Goal: Information Seeking & Learning: Learn about a topic

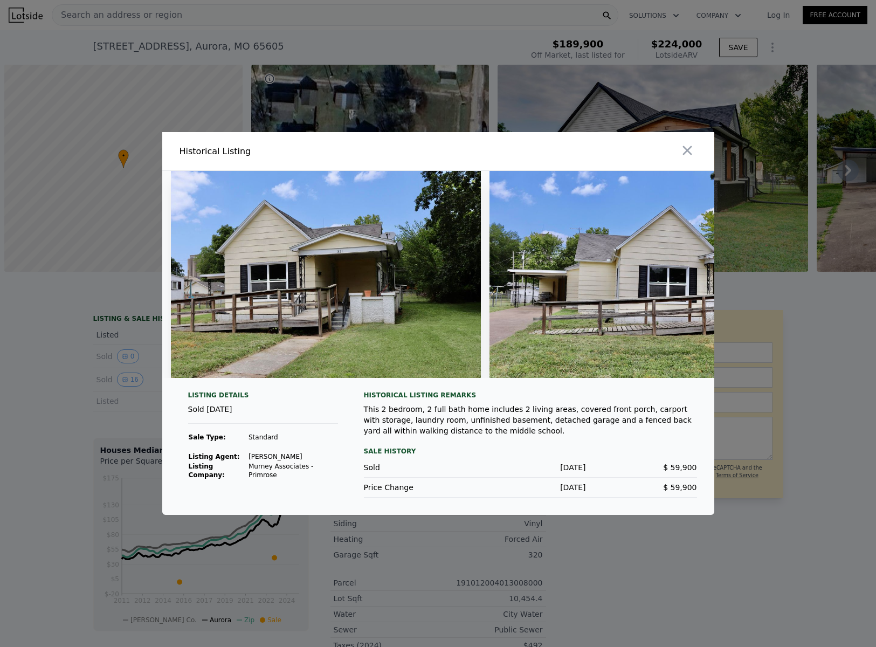
scroll to position [0, 2397]
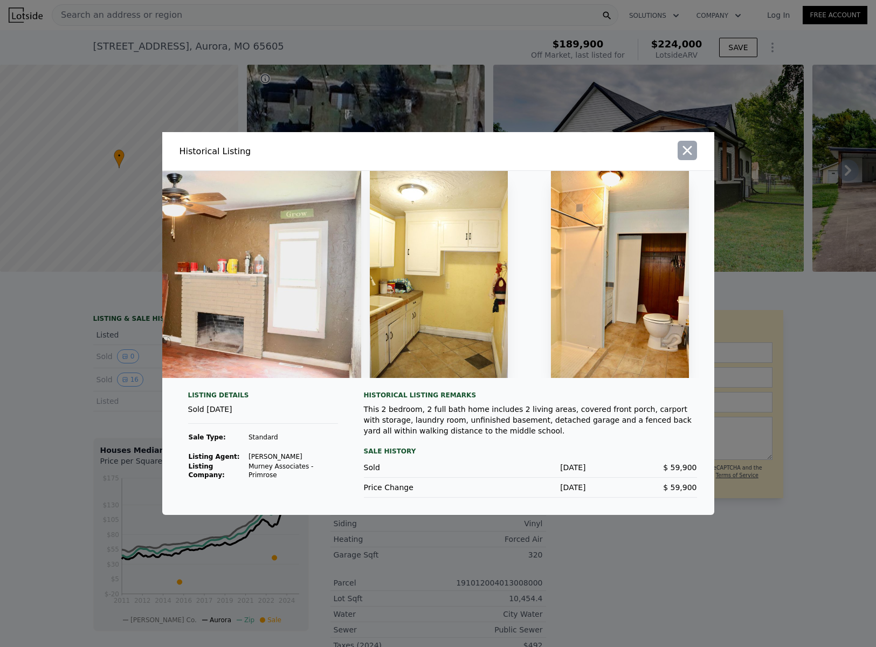
click at [686, 147] on icon "button" at bounding box center [687, 150] width 9 height 9
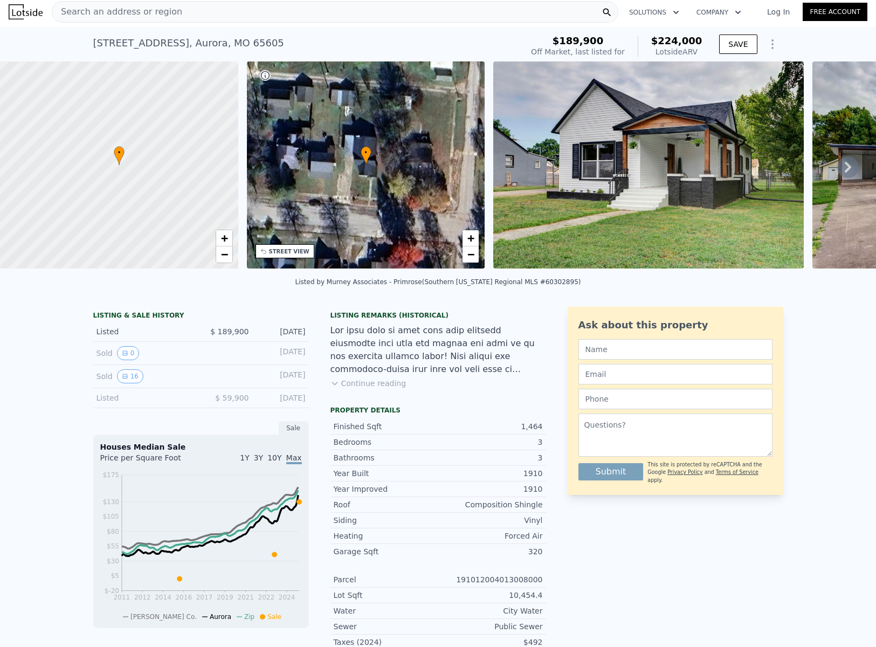
scroll to position [0, 0]
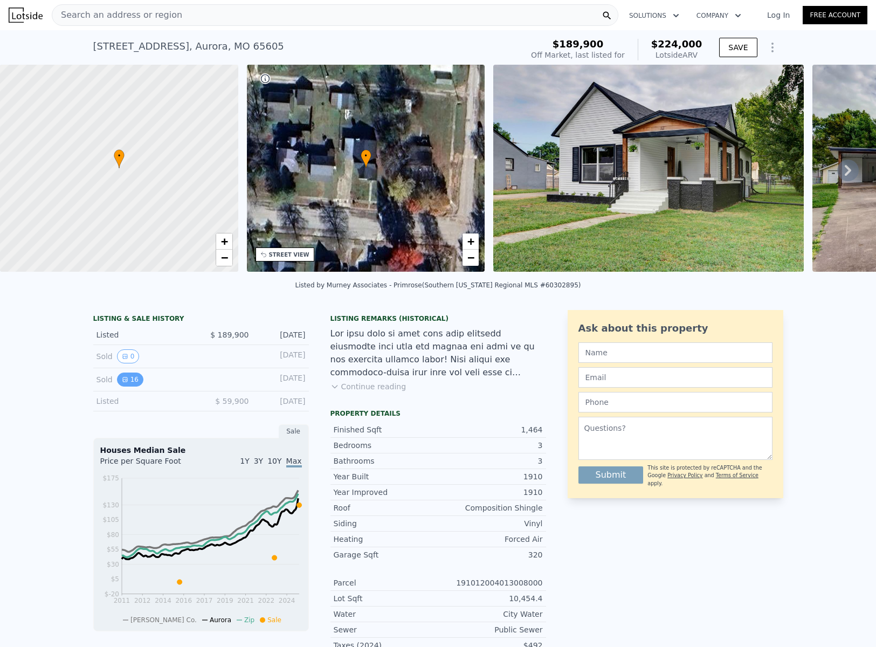
click at [127, 387] on button "16" at bounding box center [130, 380] width 26 height 14
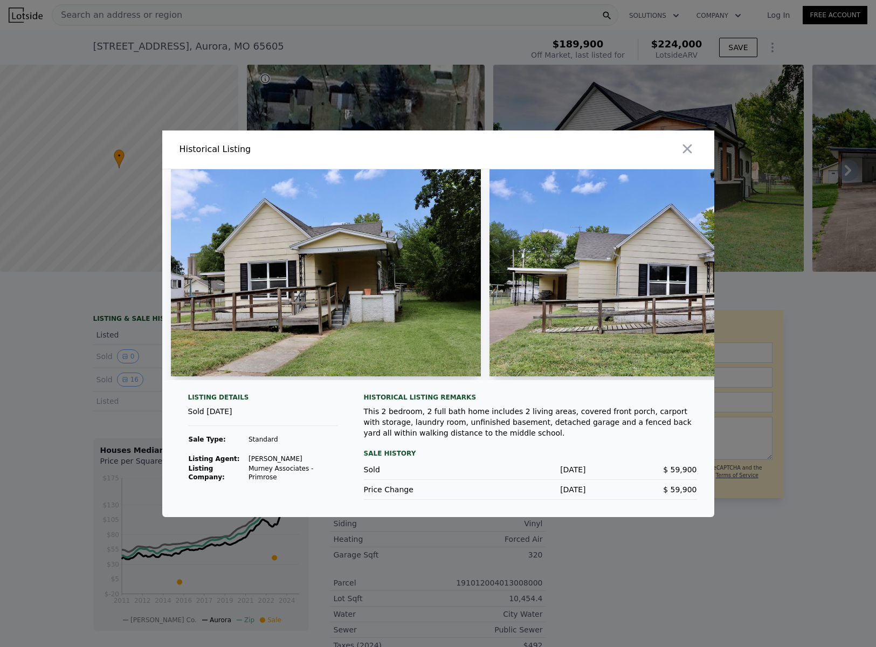
click at [644, 119] on div at bounding box center [438, 323] width 876 height 647
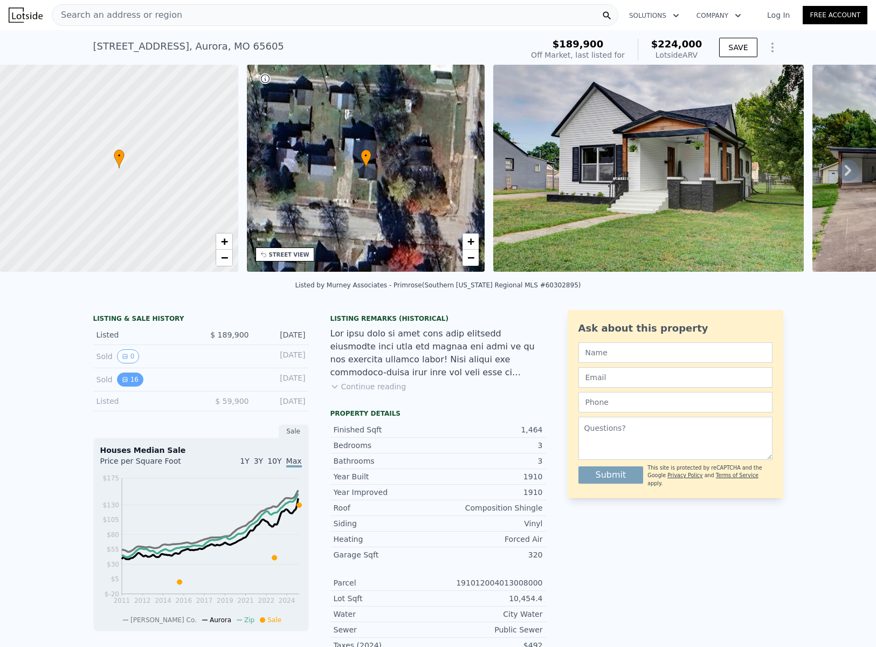
click at [122, 383] on icon "View historical data" at bounding box center [125, 379] width 6 height 6
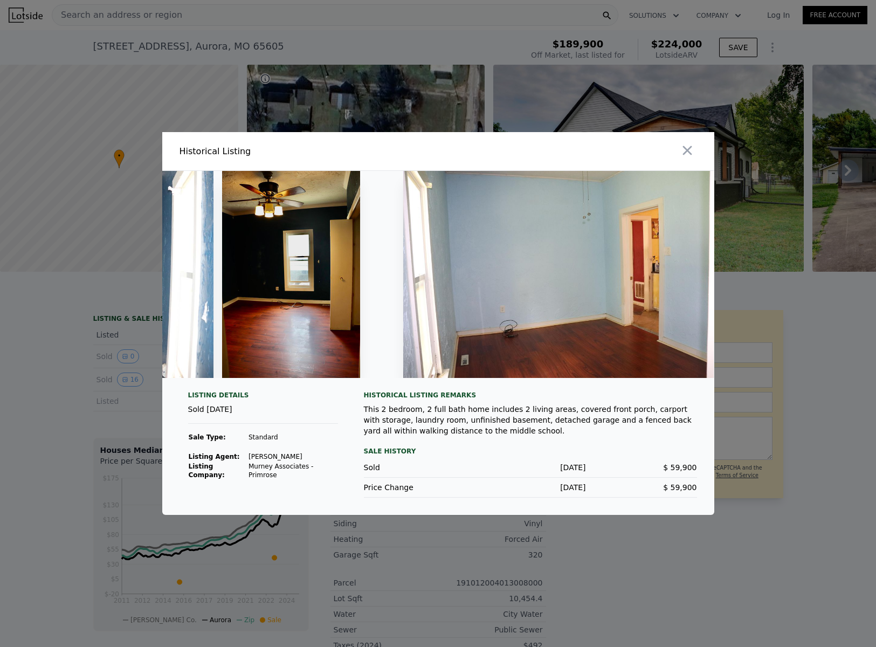
scroll to position [0, 3743]
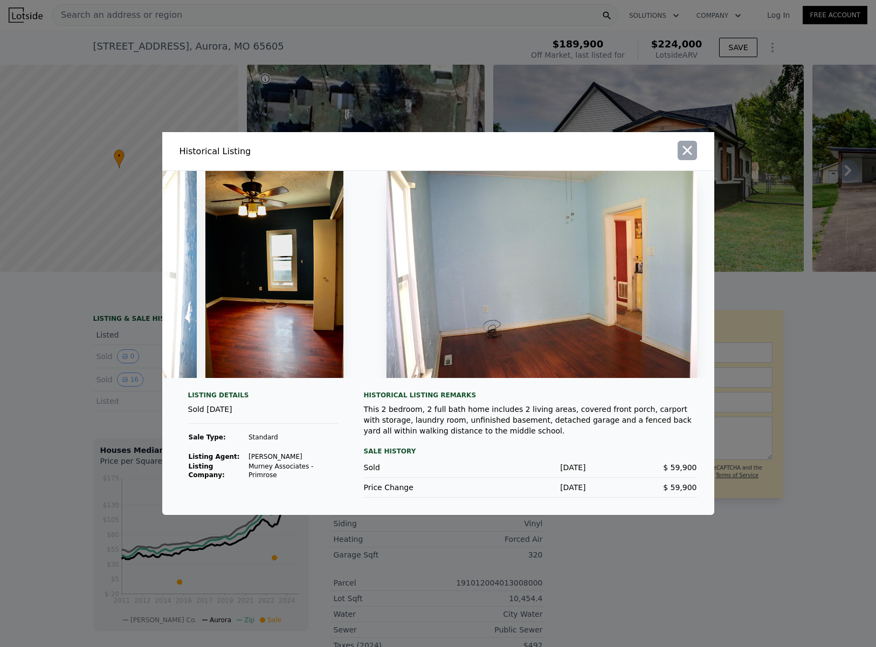
click at [687, 146] on icon "button" at bounding box center [687, 150] width 9 height 9
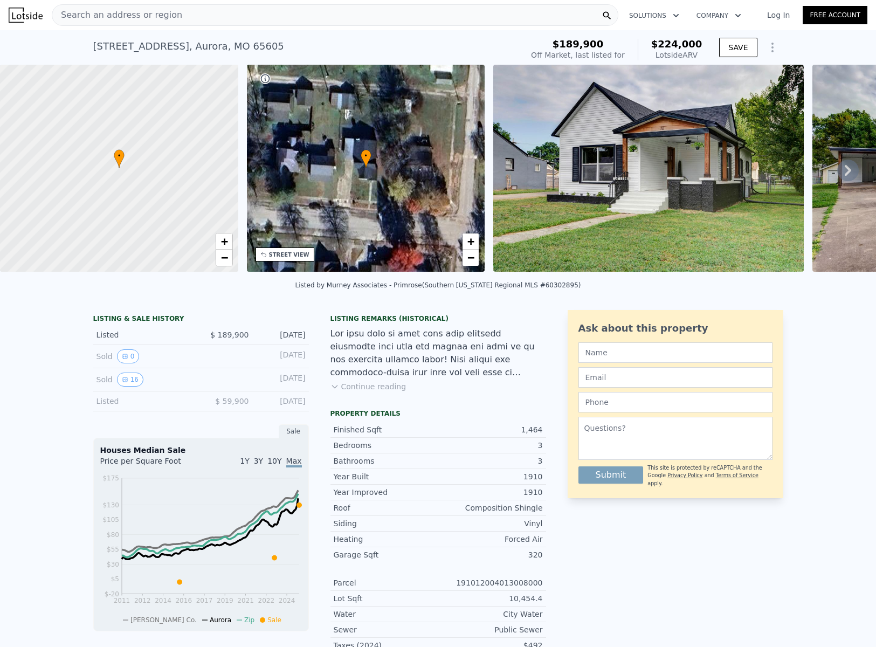
click at [837, 177] on icon at bounding box center [848, 171] width 22 height 22
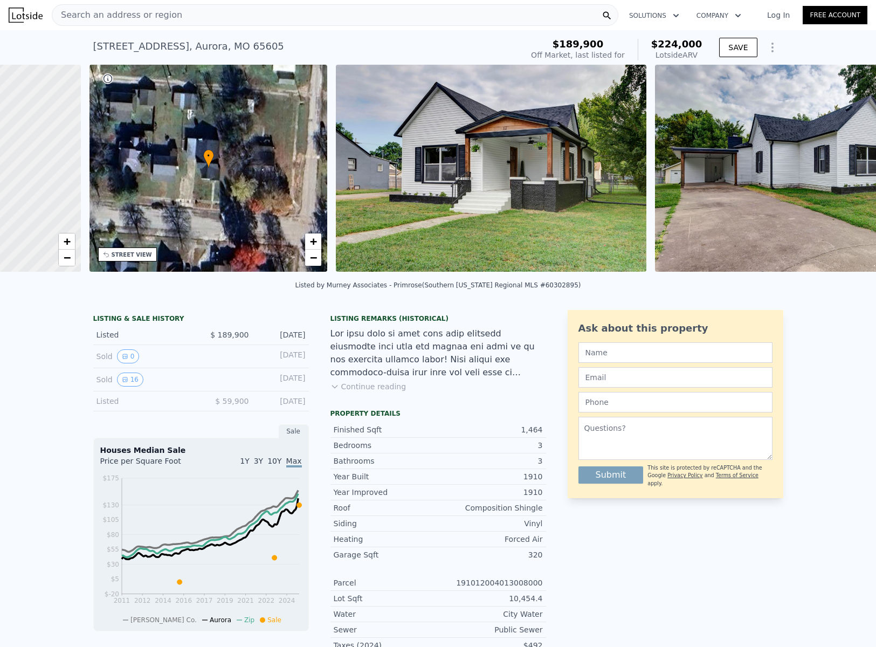
click at [835, 177] on img at bounding box center [810, 168] width 311 height 207
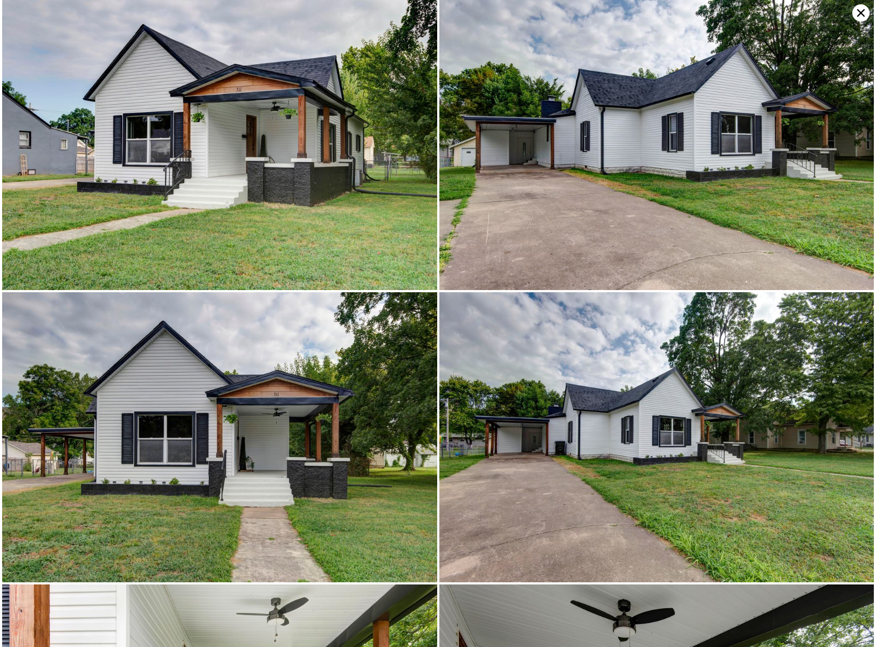
scroll to position [0, 251]
click at [835, 177] on img at bounding box center [656, 145] width 435 height 290
click at [835, 150] on img at bounding box center [656, 145] width 435 height 290
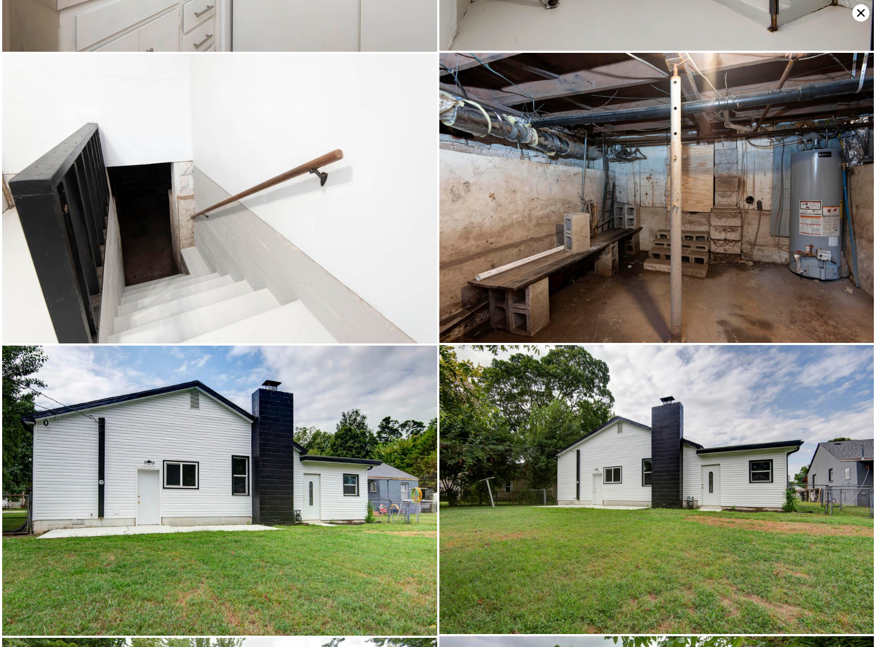
scroll to position [4053, 0]
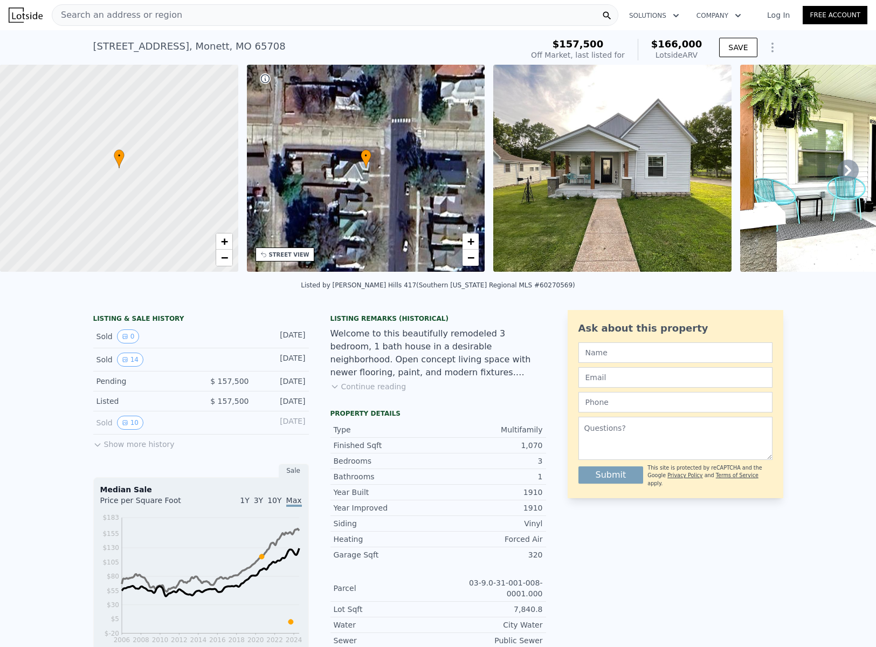
scroll to position [2, 0]
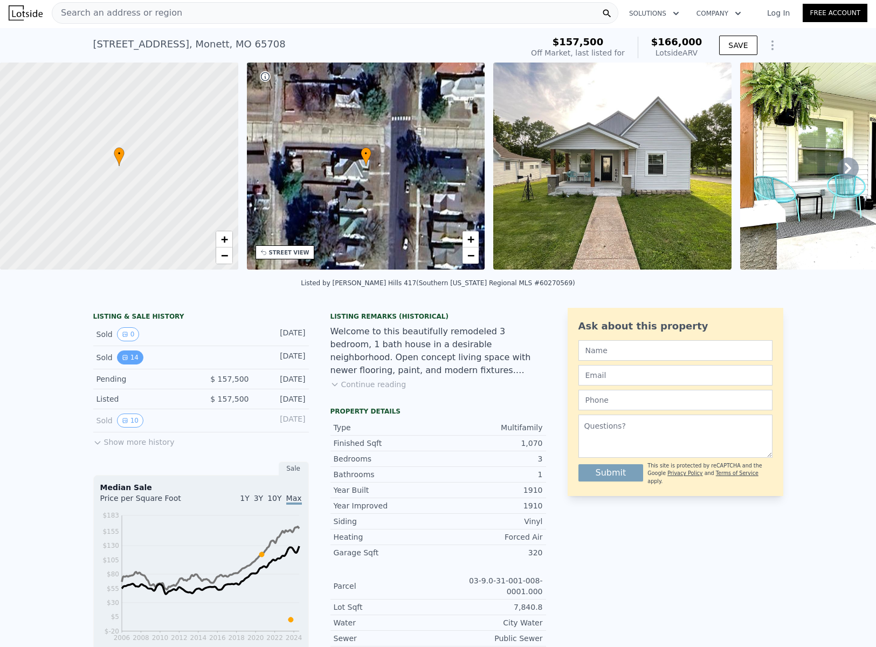
click at [123, 364] on button "14" at bounding box center [130, 357] width 26 height 14
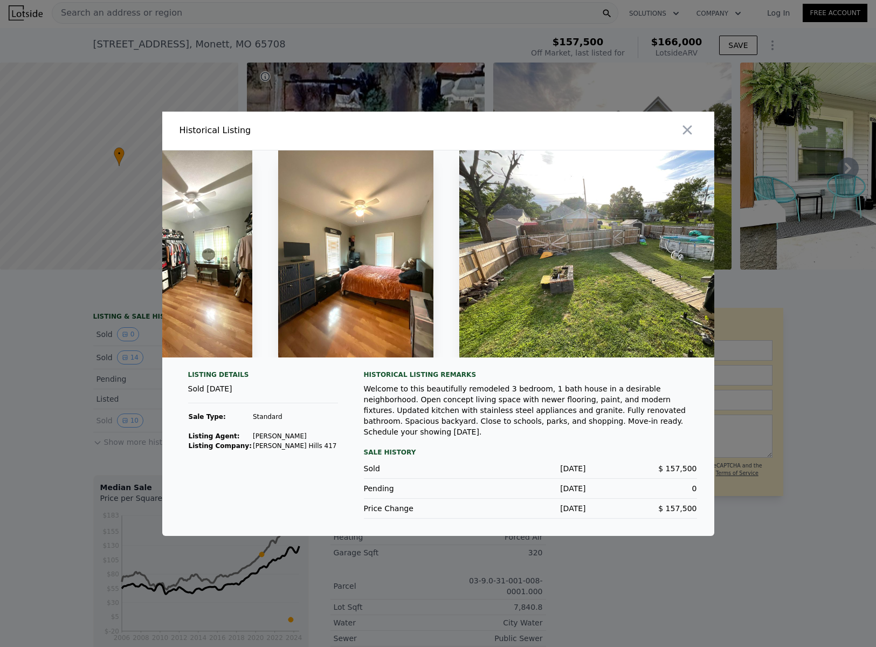
scroll to position [0, 2352]
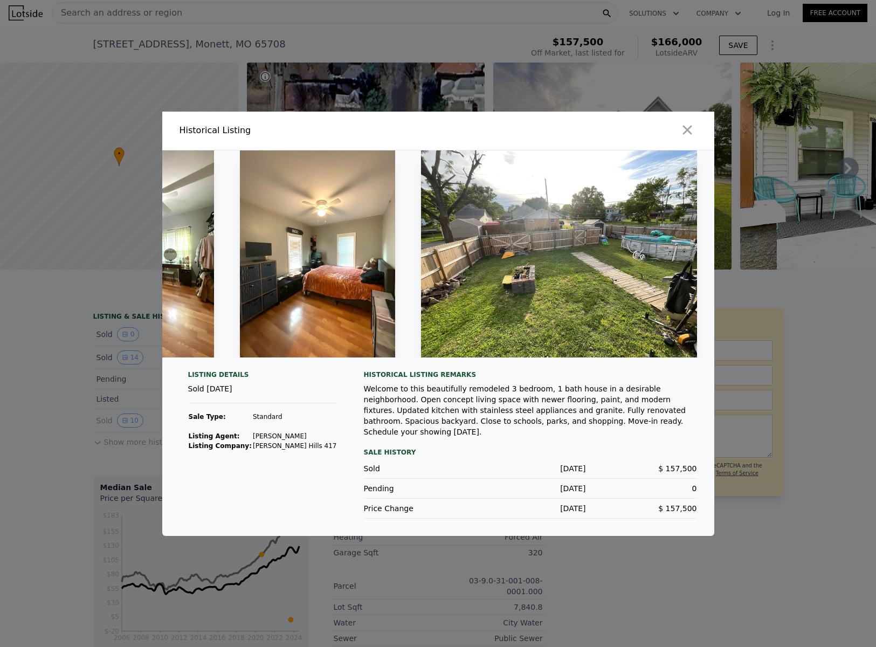
click at [594, 280] on img at bounding box center [559, 253] width 276 height 207
click at [539, 292] on img at bounding box center [559, 253] width 276 height 207
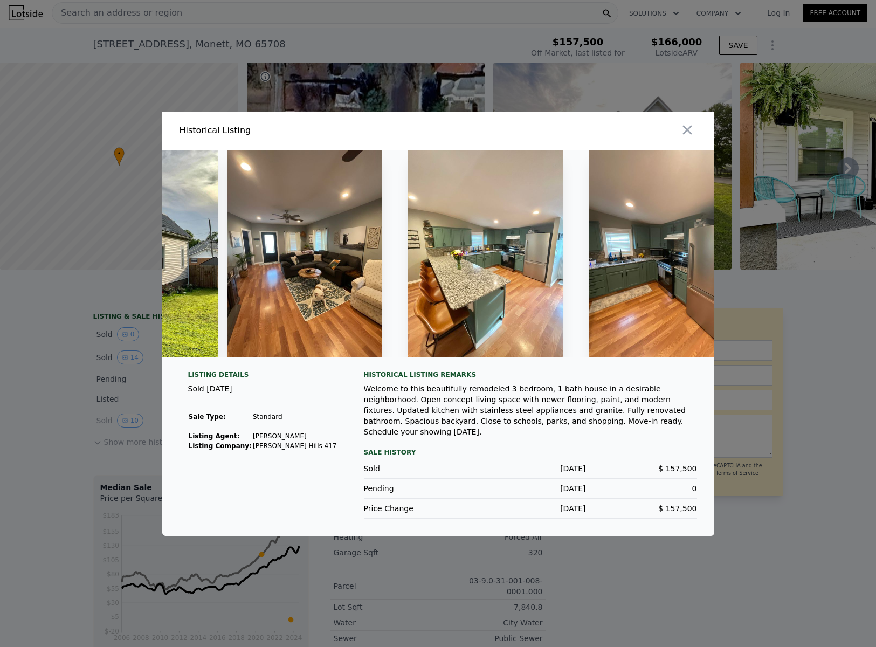
scroll to position [0, 728]
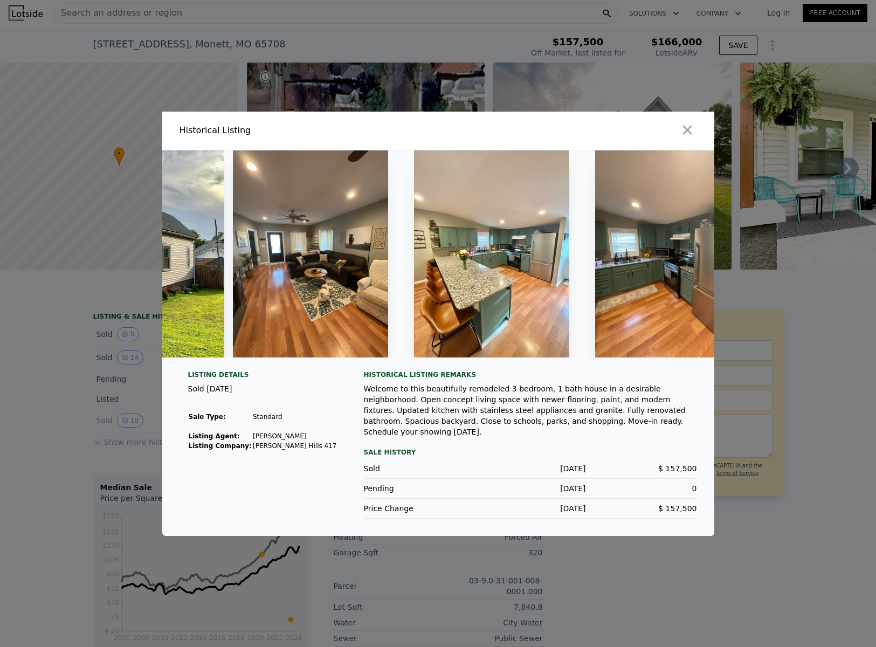
click at [681, 291] on img at bounding box center [672, 253] width 155 height 207
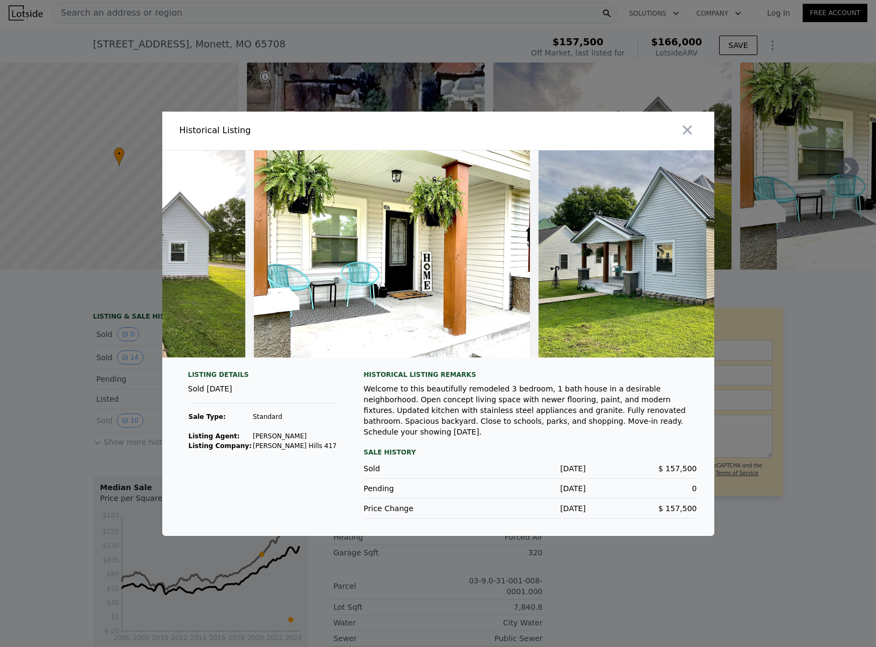
scroll to position [0, 24]
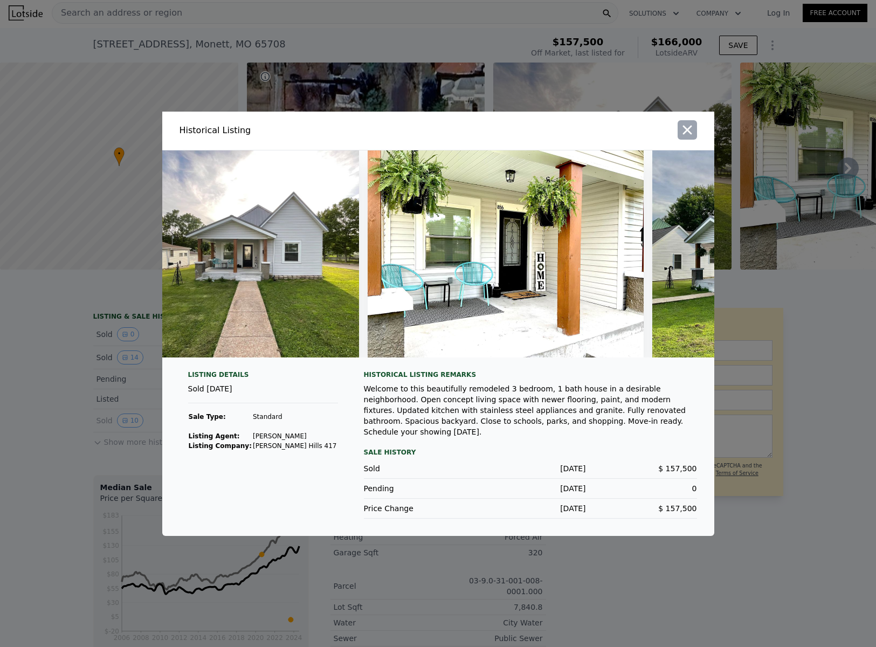
click at [692, 129] on icon "button" at bounding box center [687, 129] width 15 height 15
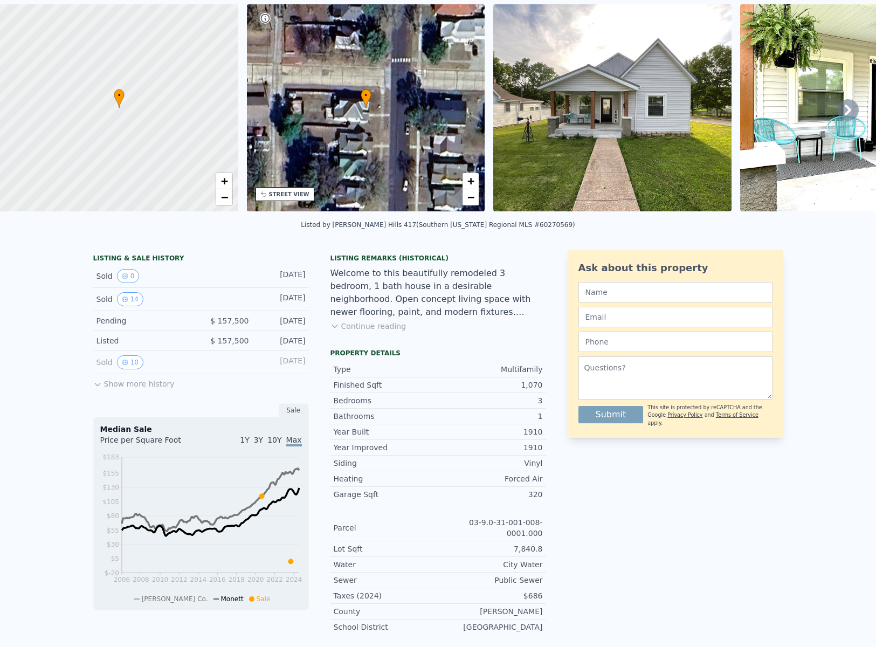
scroll to position [4, 0]
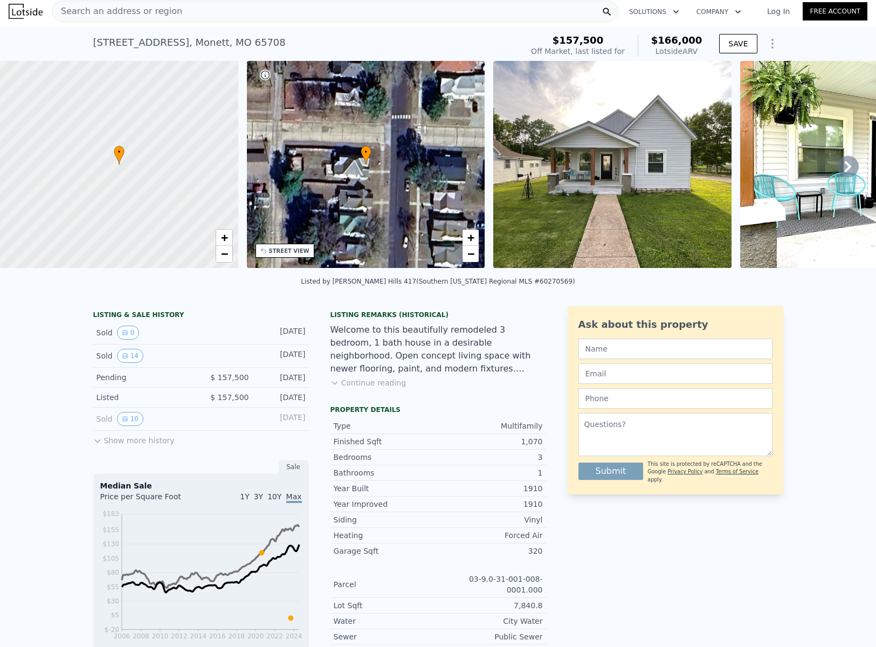
click at [115, 446] on button "Show more history" at bounding box center [133, 438] width 81 height 15
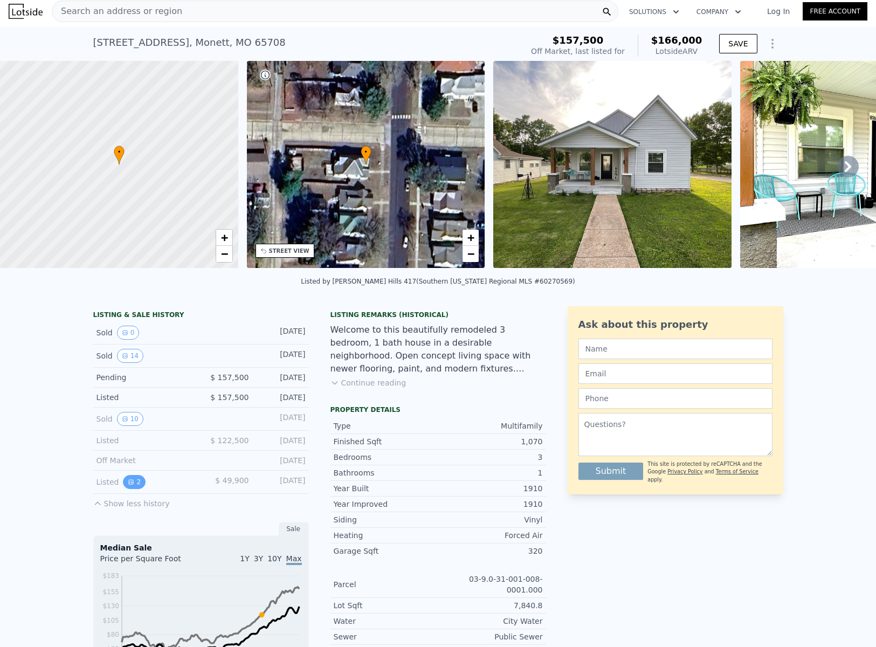
click at [128, 485] on icon "View historical data" at bounding box center [131, 482] width 6 height 6
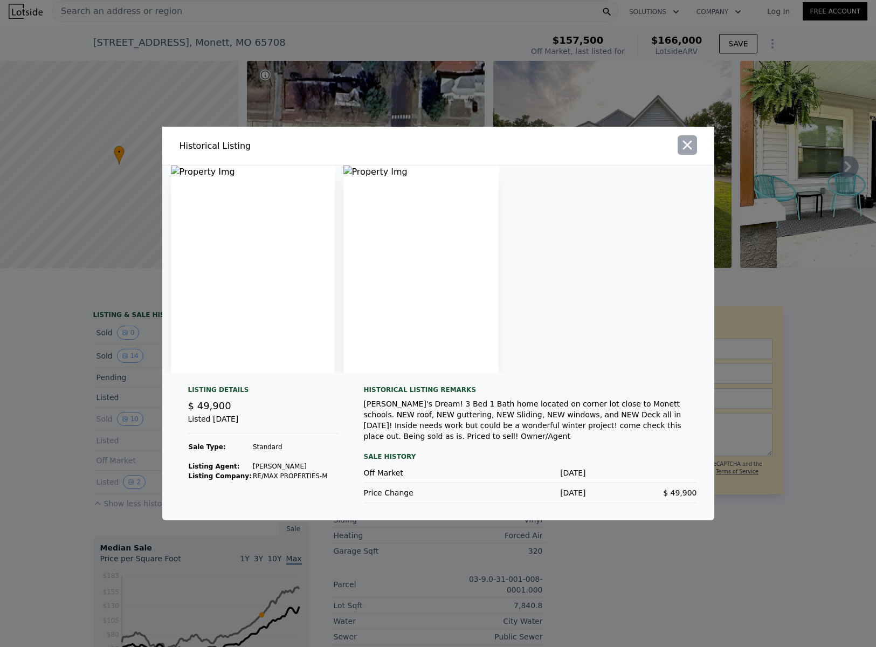
click at [686, 146] on icon "button" at bounding box center [687, 145] width 9 height 9
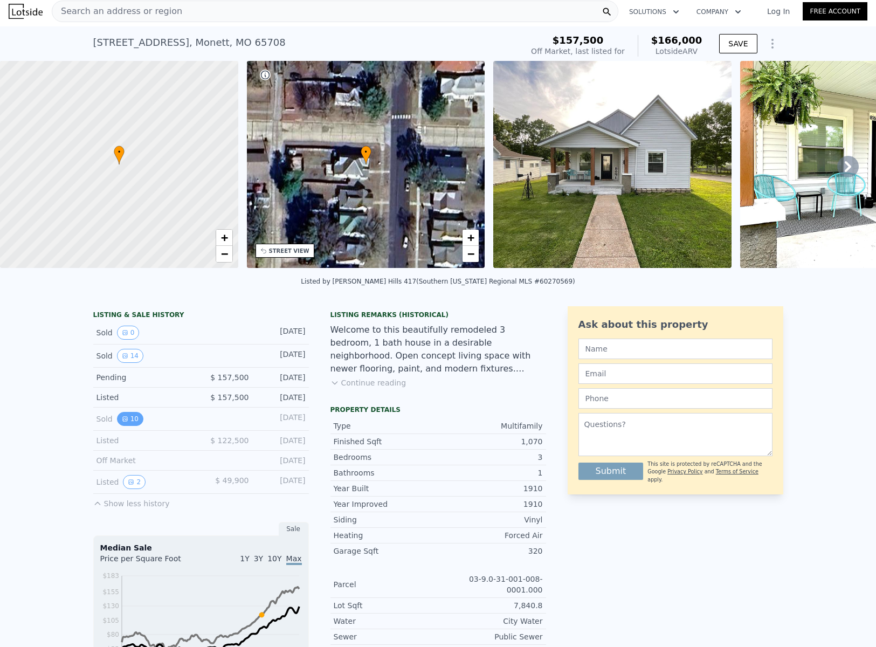
click at [130, 424] on button "10" at bounding box center [130, 419] width 26 height 14
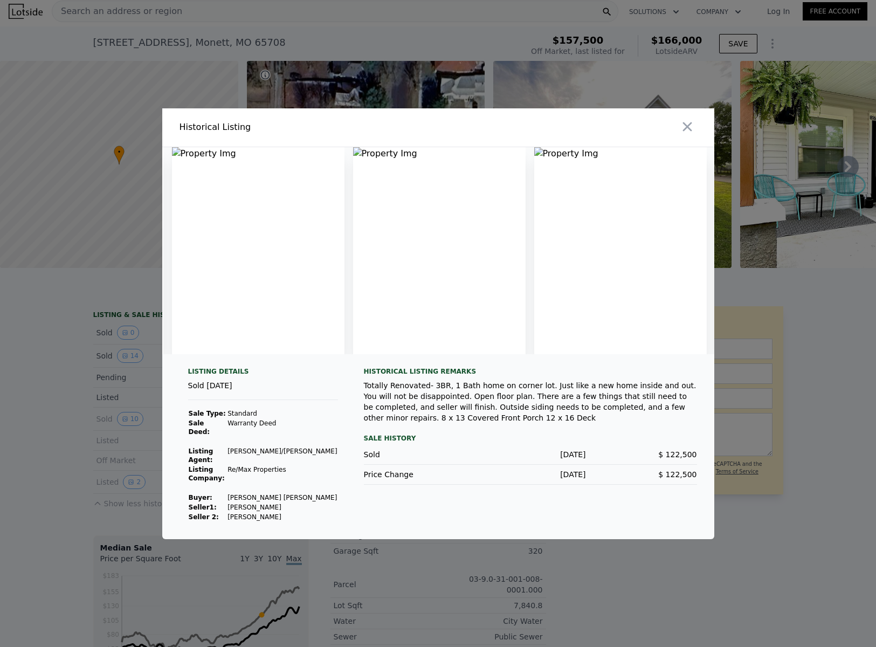
scroll to position [0, 0]
click at [688, 131] on icon "button" at bounding box center [687, 126] width 9 height 9
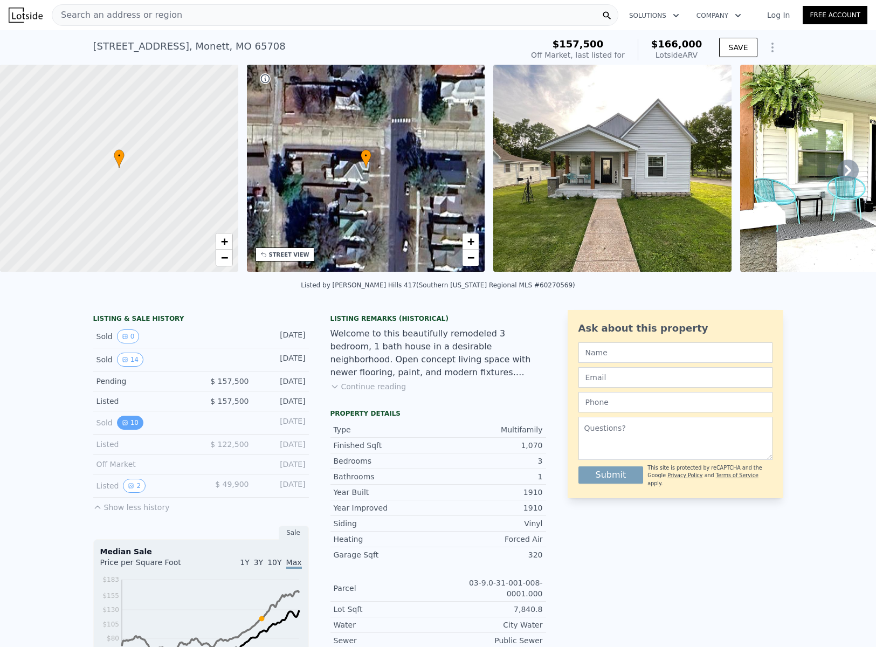
click at [122, 426] on icon "View historical data" at bounding box center [125, 422] width 6 height 6
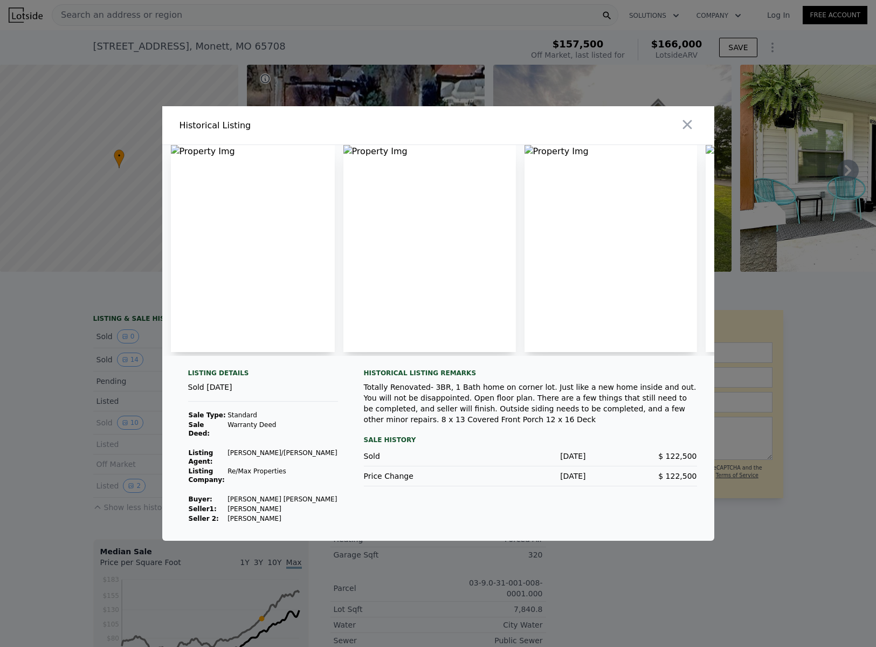
click at [210, 263] on img at bounding box center [253, 248] width 164 height 207
click at [201, 161] on img at bounding box center [253, 248] width 164 height 207
click at [692, 128] on icon "button" at bounding box center [687, 124] width 15 height 15
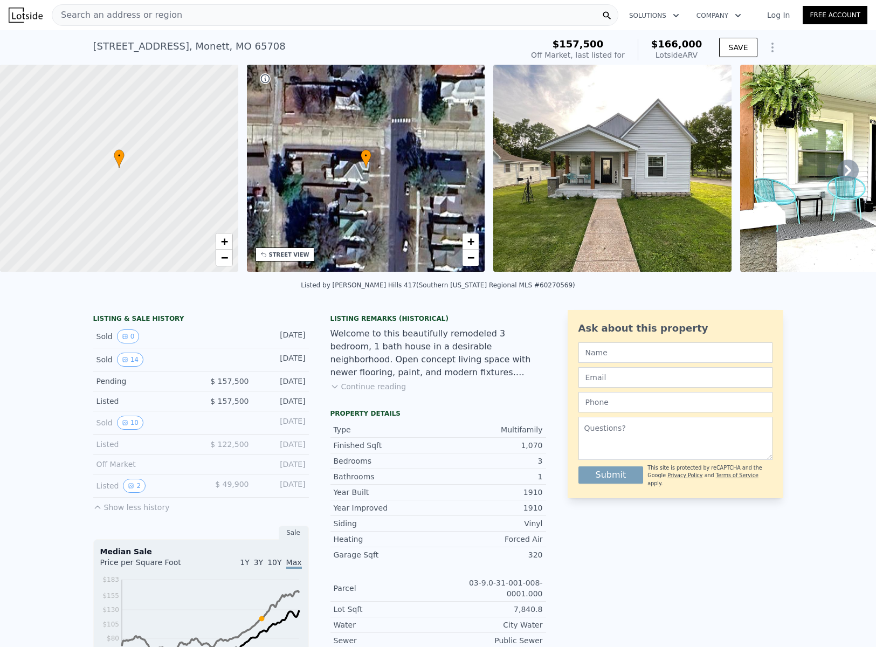
click at [172, 17] on div "Search an address or region" at bounding box center [335, 15] width 567 height 22
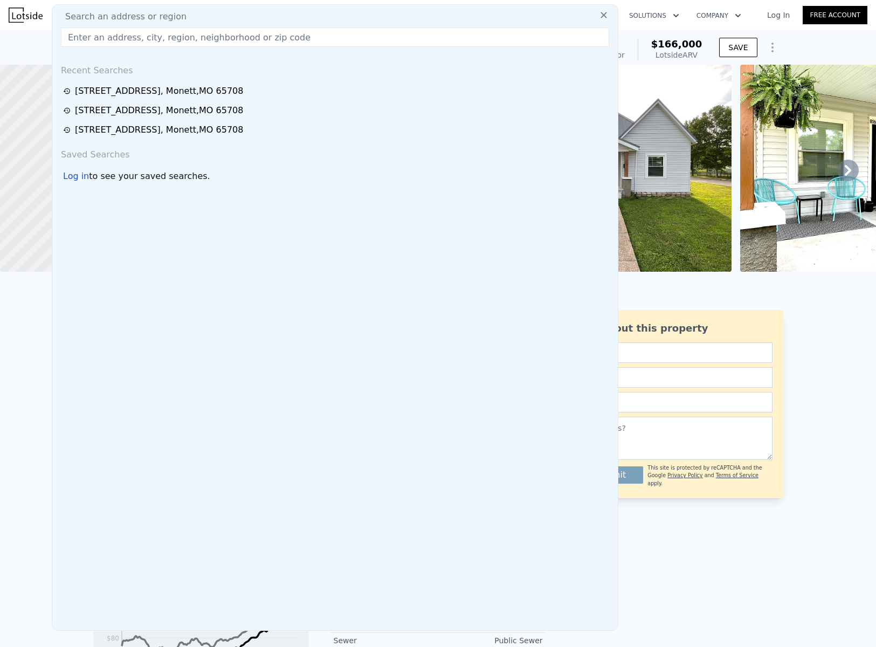
click at [157, 16] on span "Search an address or region" at bounding box center [122, 16] width 130 height 13
click at [106, 36] on input "text" at bounding box center [335, 36] width 548 height 19
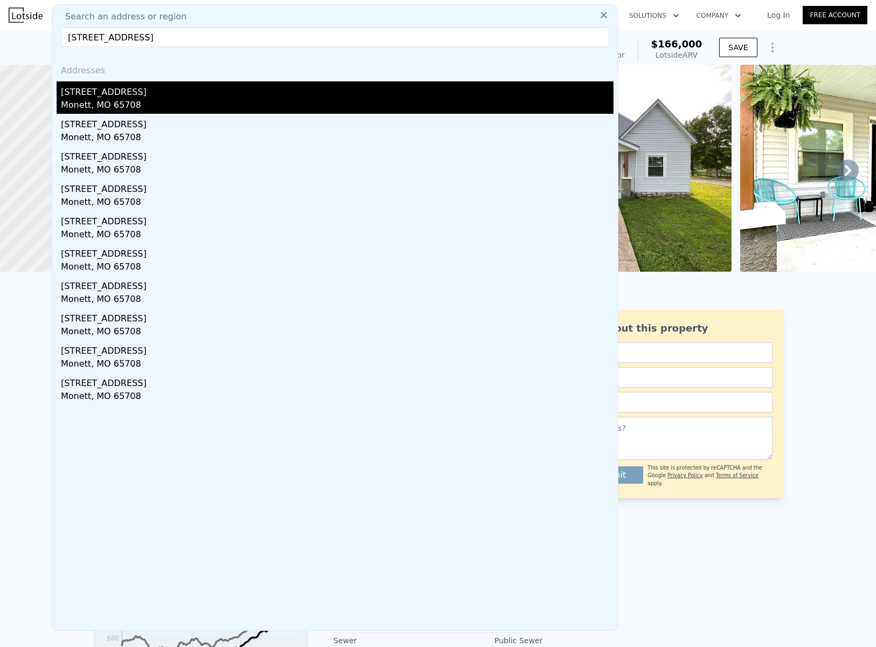
type input "[STREET_ADDRESS]"
click at [78, 100] on div "Monett, MO 65708" at bounding box center [337, 106] width 553 height 15
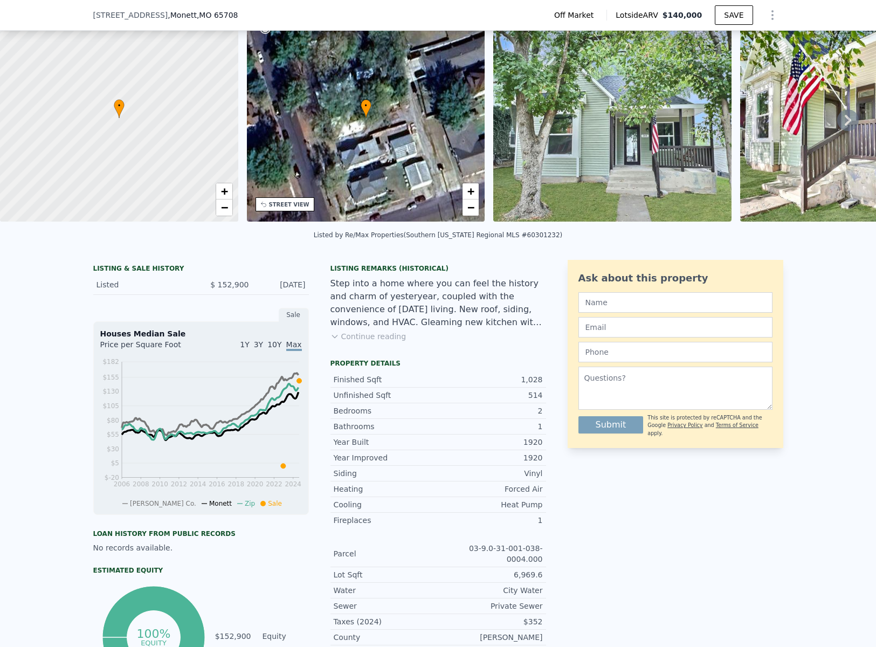
scroll to position [53, 0]
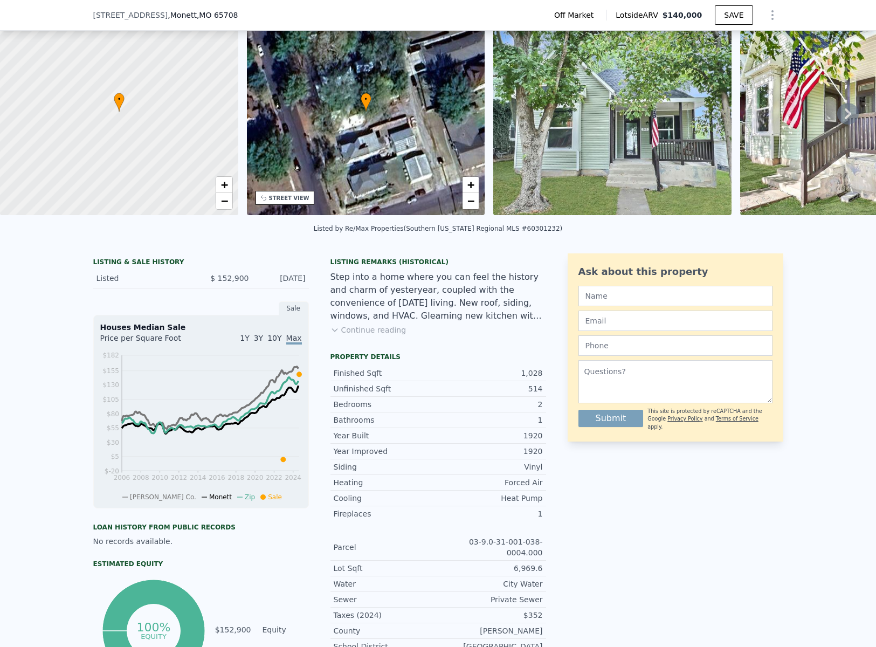
click at [366, 335] on button "Continue reading" at bounding box center [369, 330] width 76 height 11
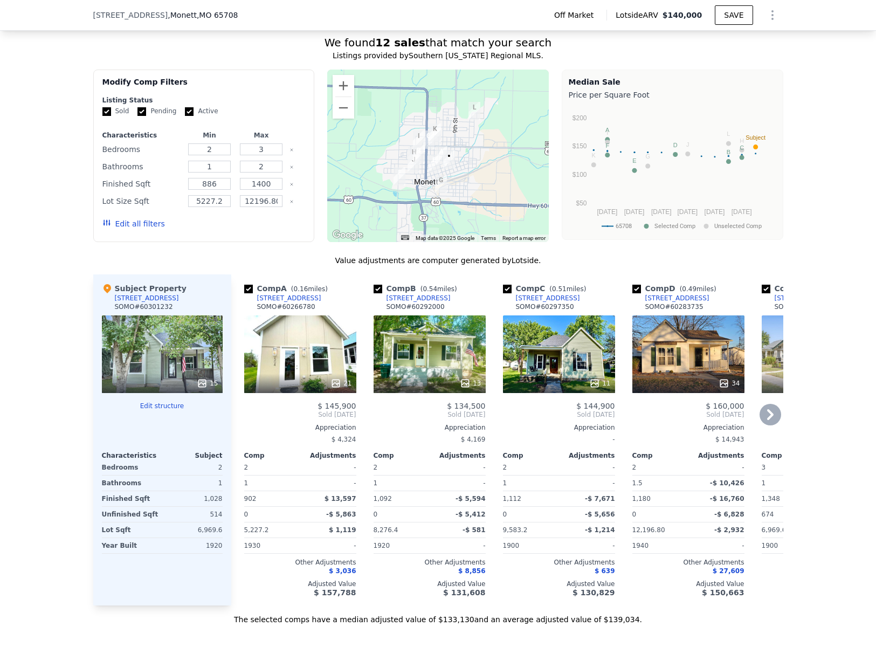
scroll to position [1007, 0]
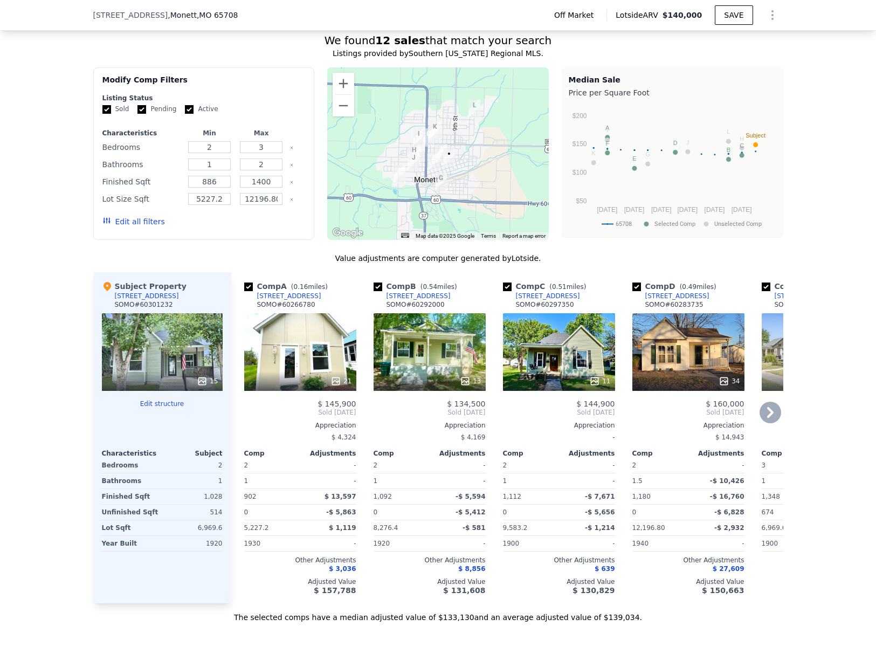
click at [581, 339] on div "11" at bounding box center [559, 352] width 112 height 78
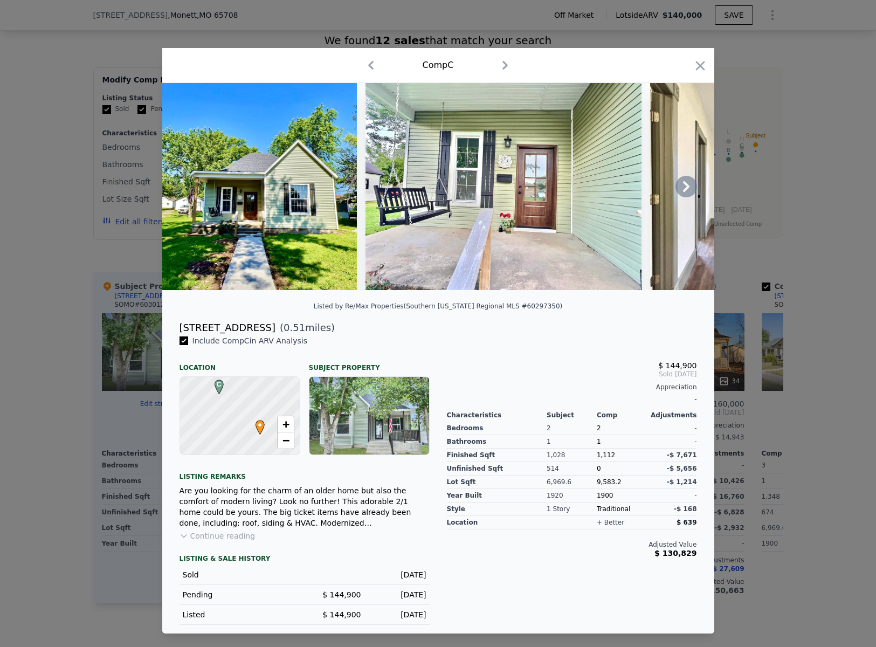
click at [687, 191] on icon at bounding box center [687, 187] width 22 height 22
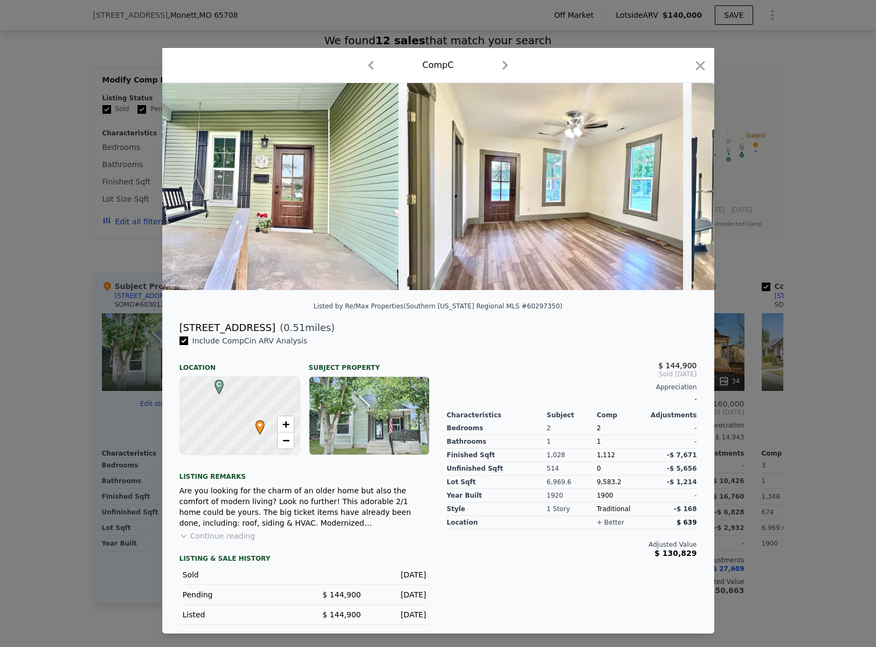
scroll to position [0, 259]
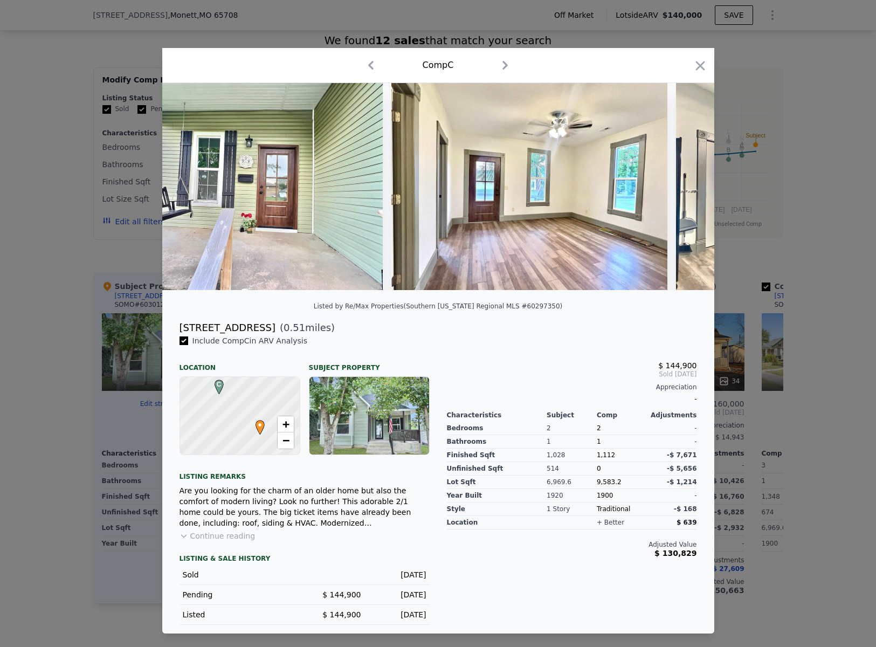
click at [687, 191] on img at bounding box center [814, 186] width 276 height 207
click at [686, 188] on icon at bounding box center [686, 186] width 6 height 11
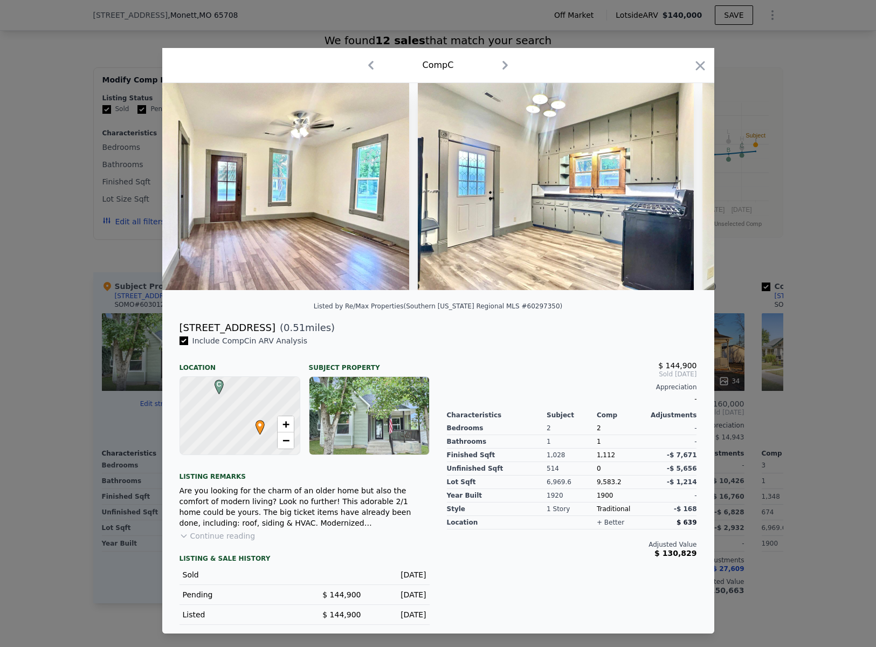
scroll to position [0, 518]
click at [686, 188] on div at bounding box center [438, 186] width 552 height 207
click at [686, 188] on icon at bounding box center [686, 186] width 6 height 11
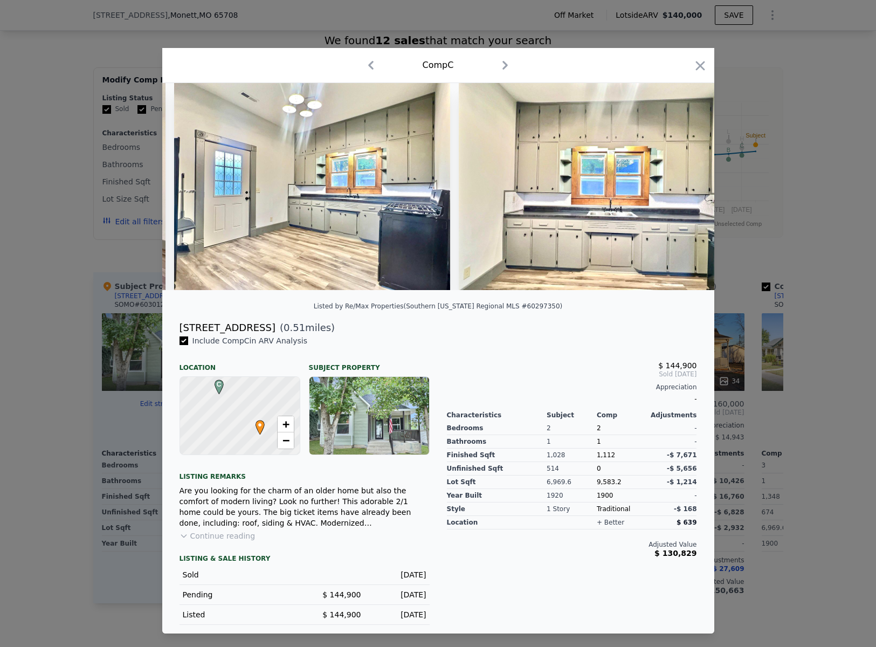
scroll to position [0, 776]
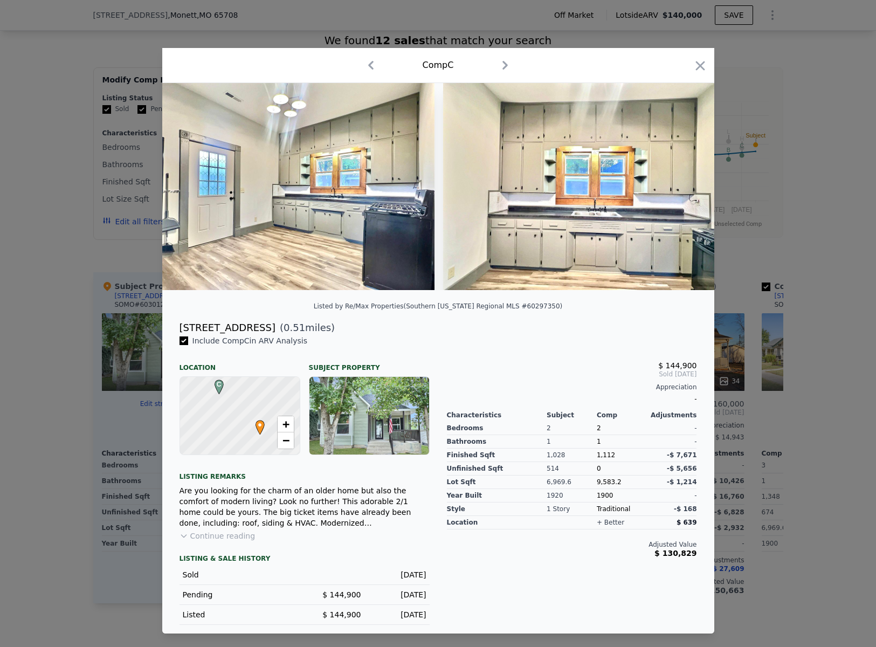
click at [686, 188] on div at bounding box center [438, 186] width 552 height 207
click at [686, 188] on icon at bounding box center [686, 186] width 6 height 11
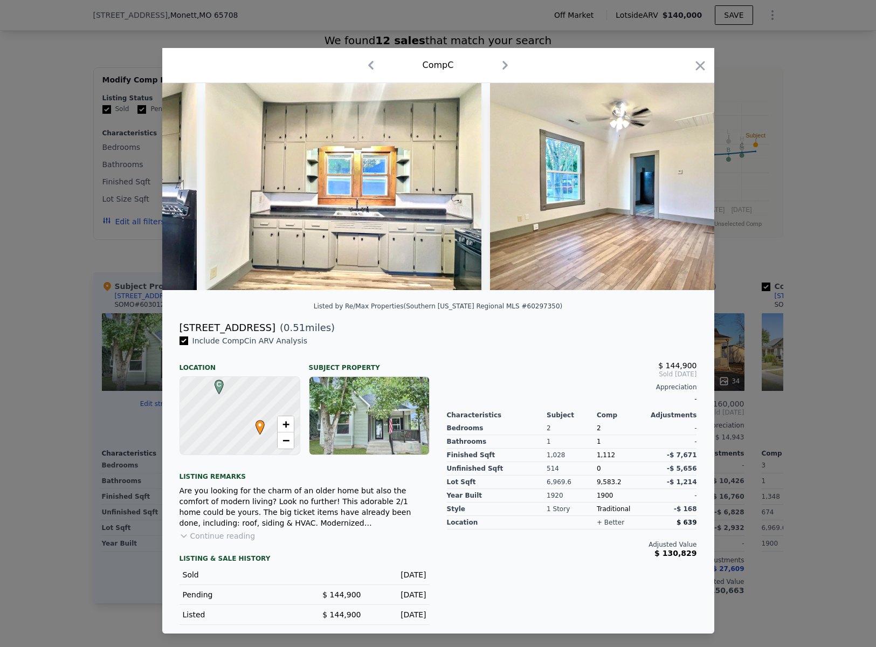
scroll to position [0, 1035]
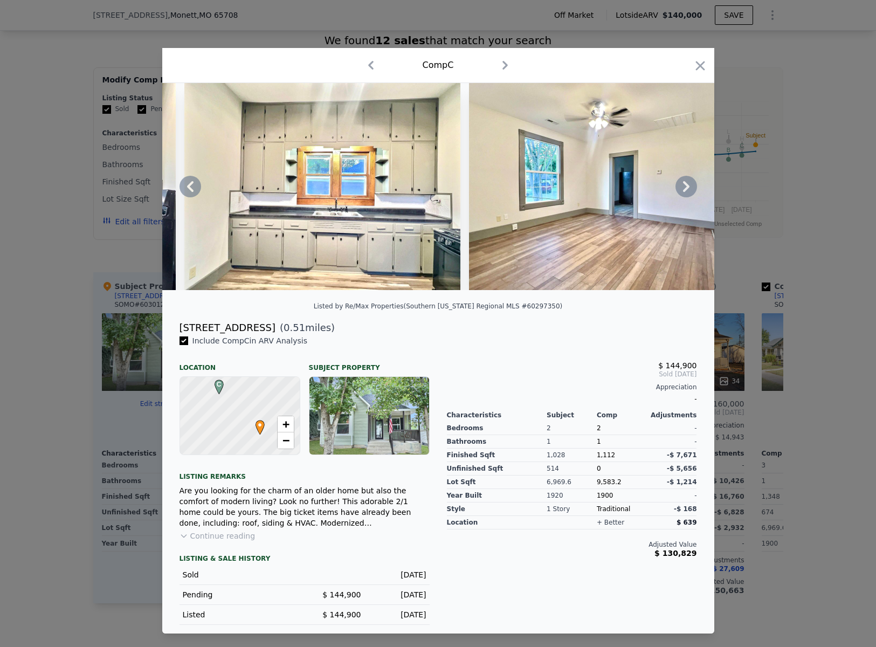
click at [686, 188] on div at bounding box center [438, 186] width 552 height 207
click at [686, 188] on icon at bounding box center [686, 186] width 6 height 11
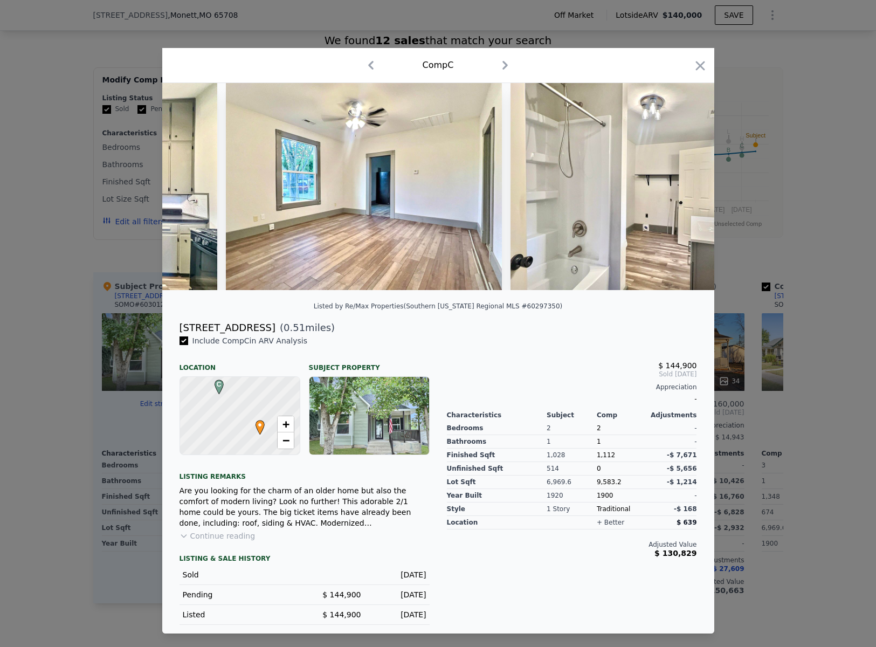
scroll to position [0, 1294]
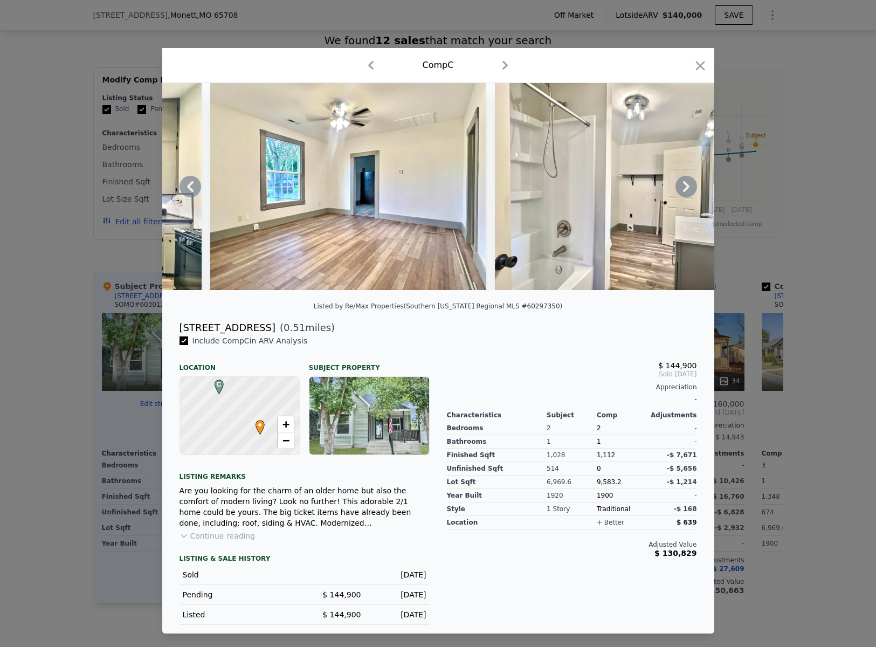
click at [686, 188] on div at bounding box center [438, 186] width 552 height 207
click at [686, 188] on icon at bounding box center [686, 186] width 6 height 11
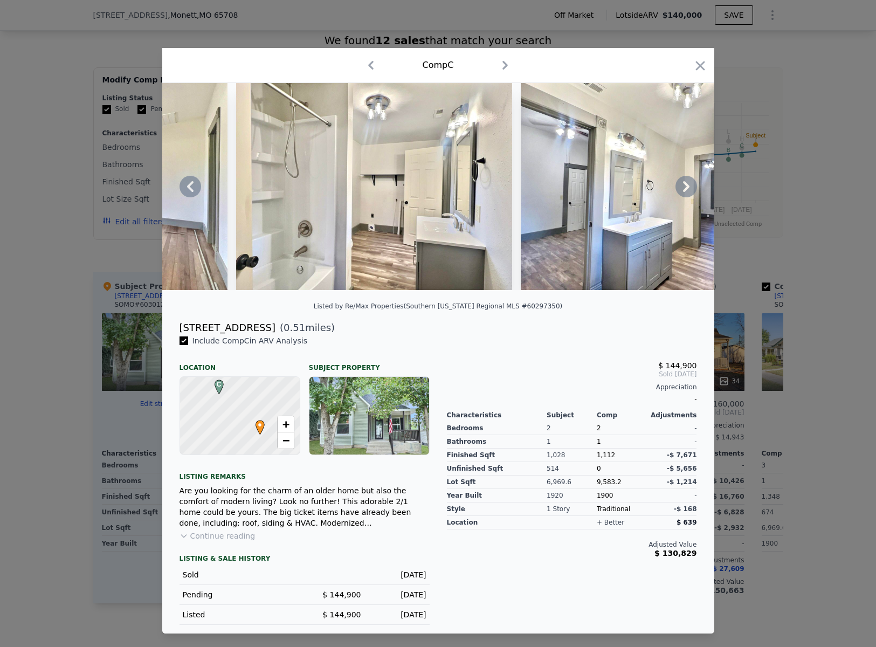
click at [686, 188] on icon at bounding box center [686, 186] width 6 height 11
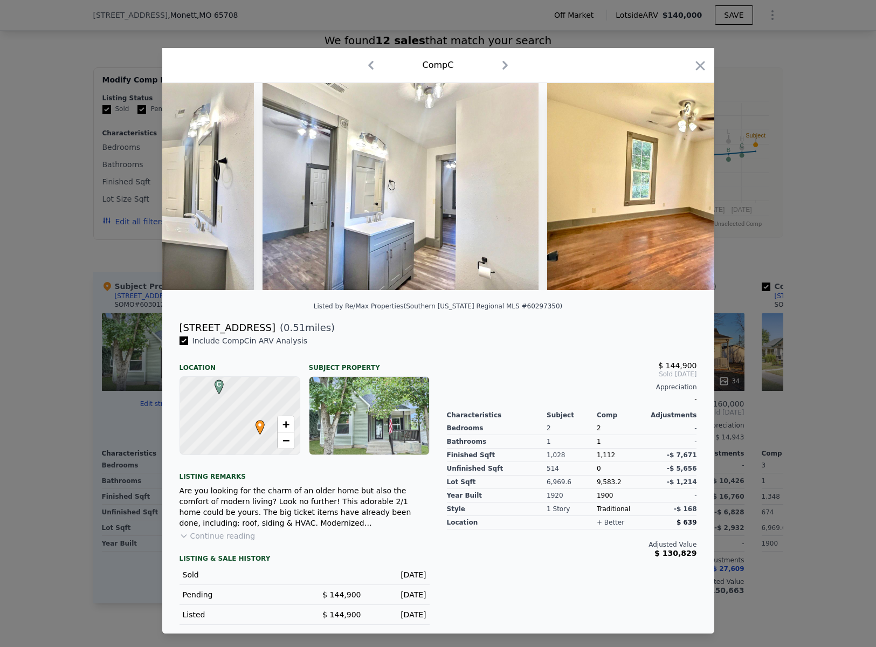
scroll to position [0, 1812]
click at [686, 188] on div at bounding box center [438, 186] width 552 height 207
click at [686, 188] on icon at bounding box center [686, 186] width 6 height 11
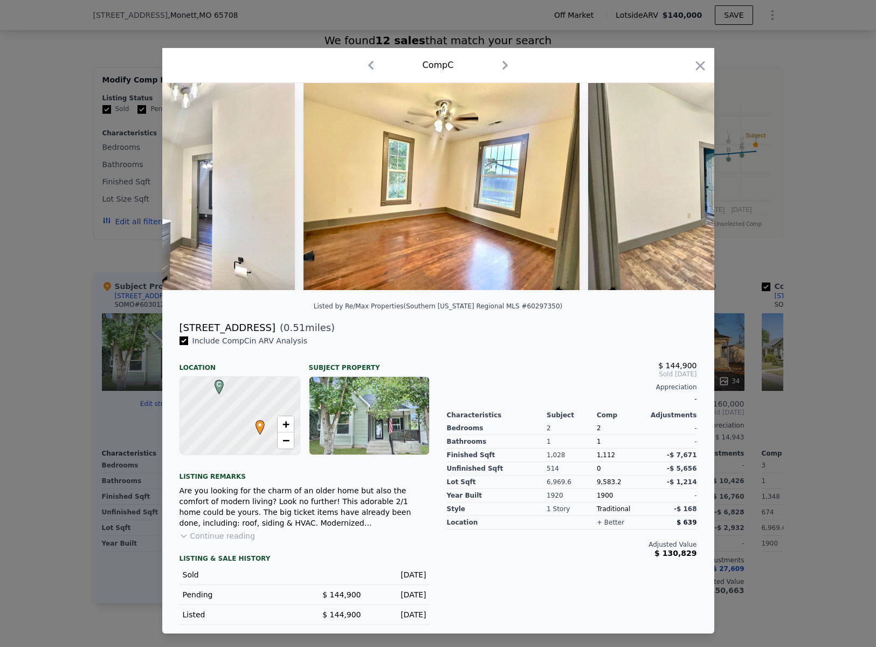
scroll to position [0, 2071]
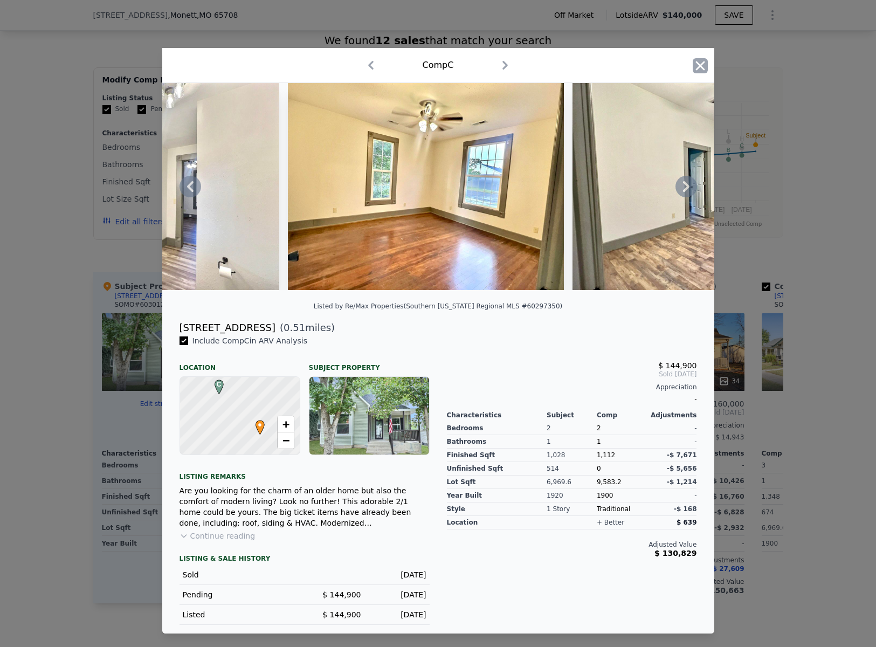
click at [699, 64] on icon "button" at bounding box center [700, 65] width 15 height 15
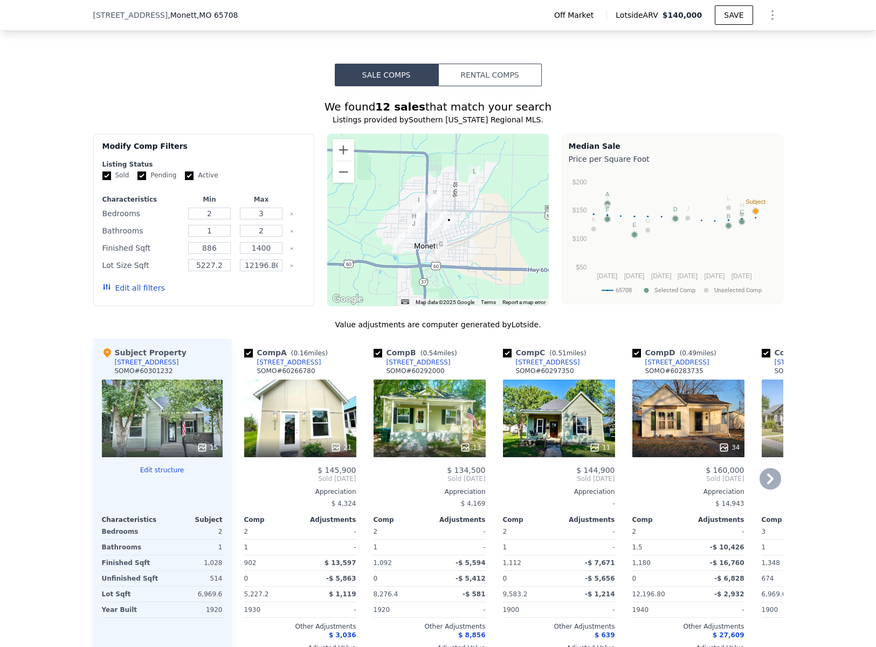
scroll to position [945, 0]
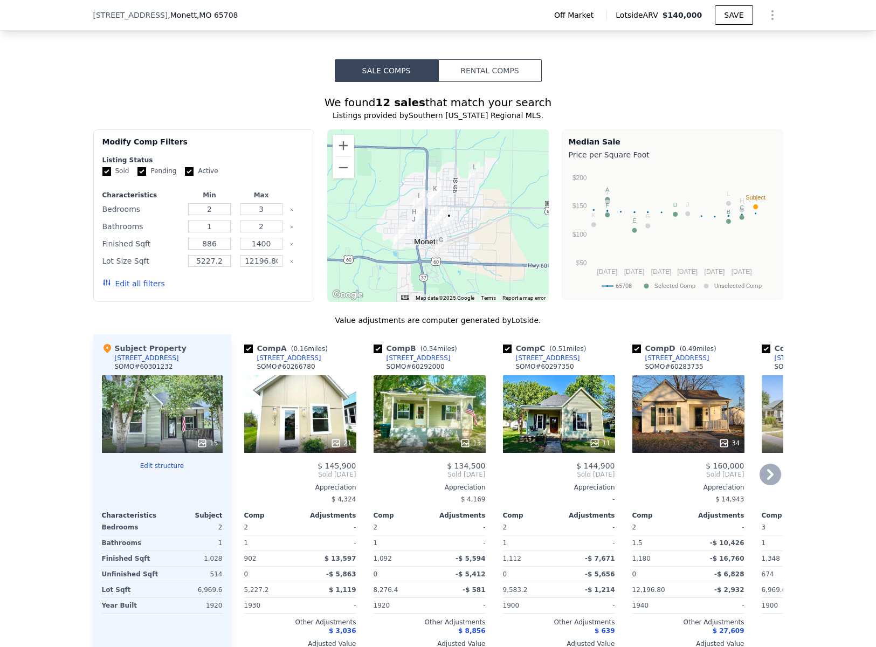
click at [764, 464] on icon at bounding box center [771, 475] width 22 height 22
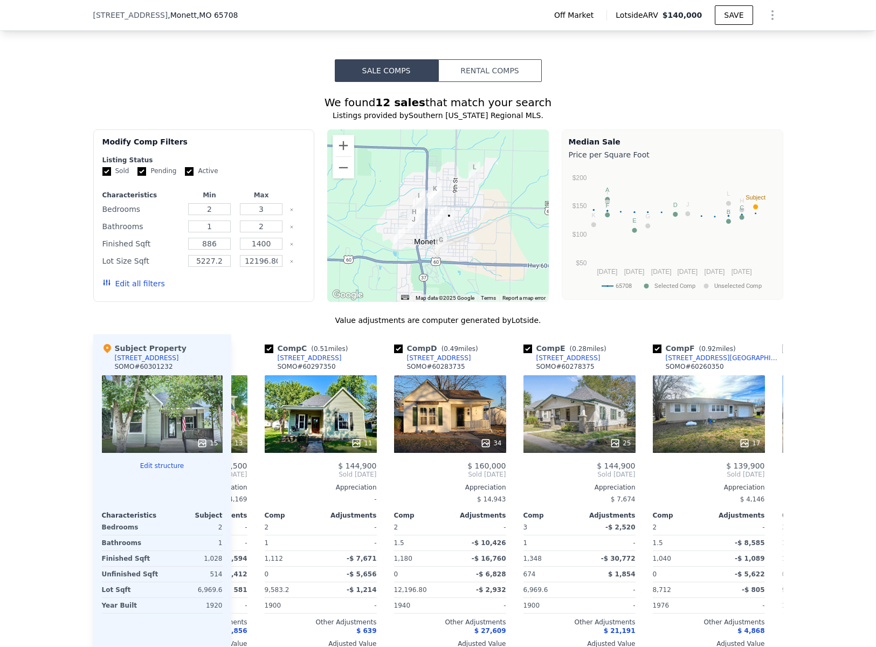
scroll to position [0, 259]
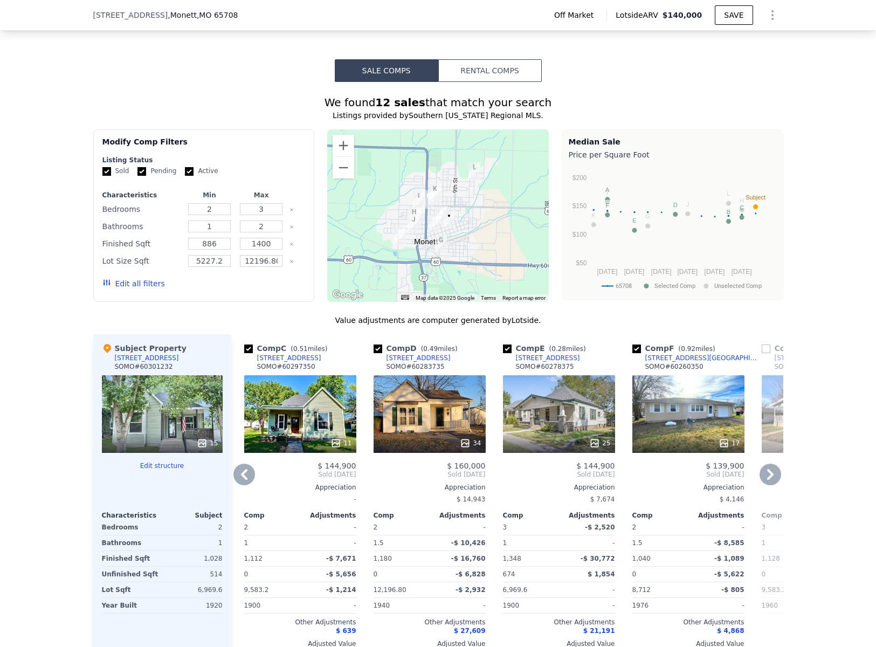
click at [569, 388] on div "25" at bounding box center [559, 414] width 112 height 78
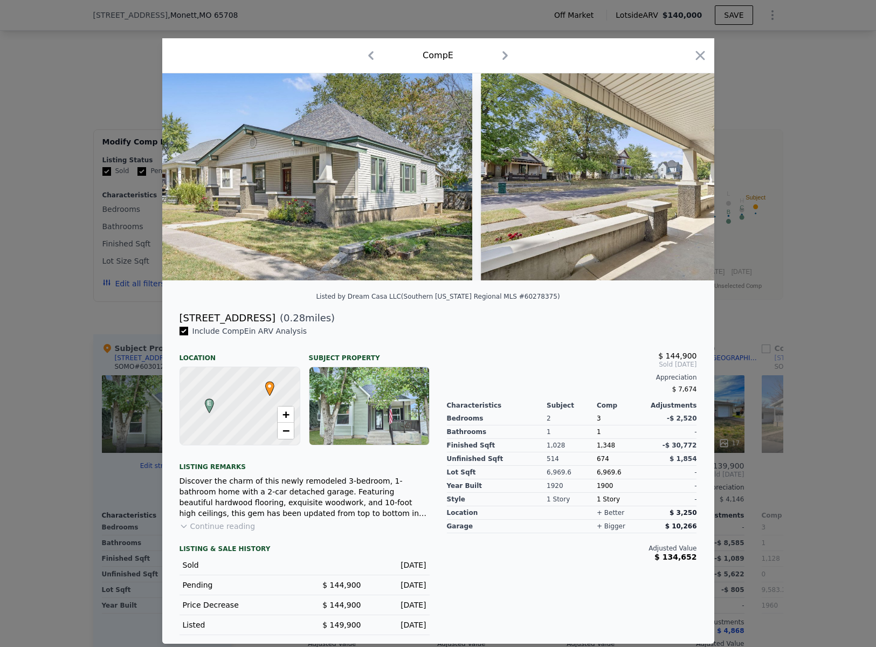
scroll to position [1, 0]
click at [698, 56] on icon "button" at bounding box center [700, 55] width 15 height 15
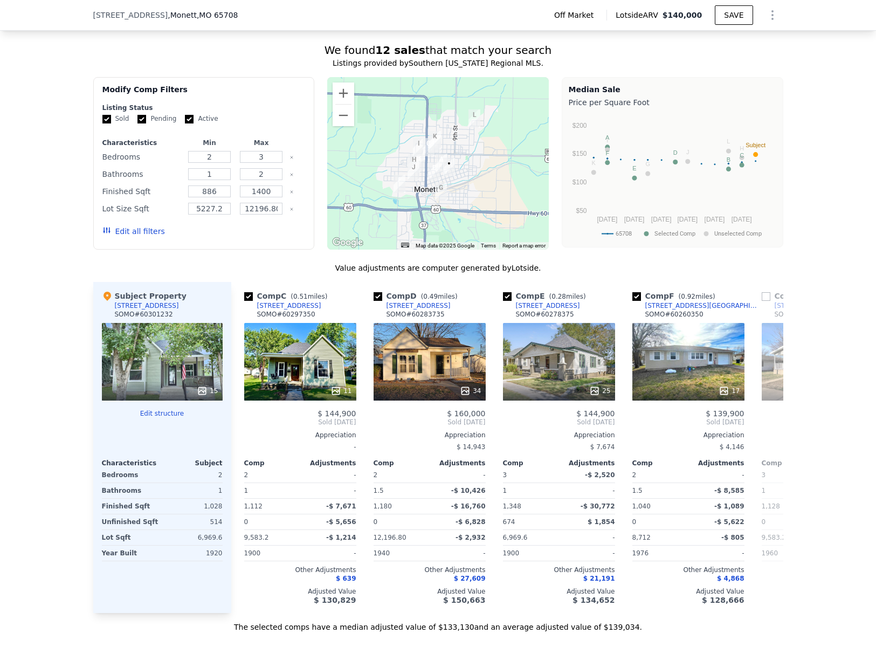
scroll to position [1041, 0]
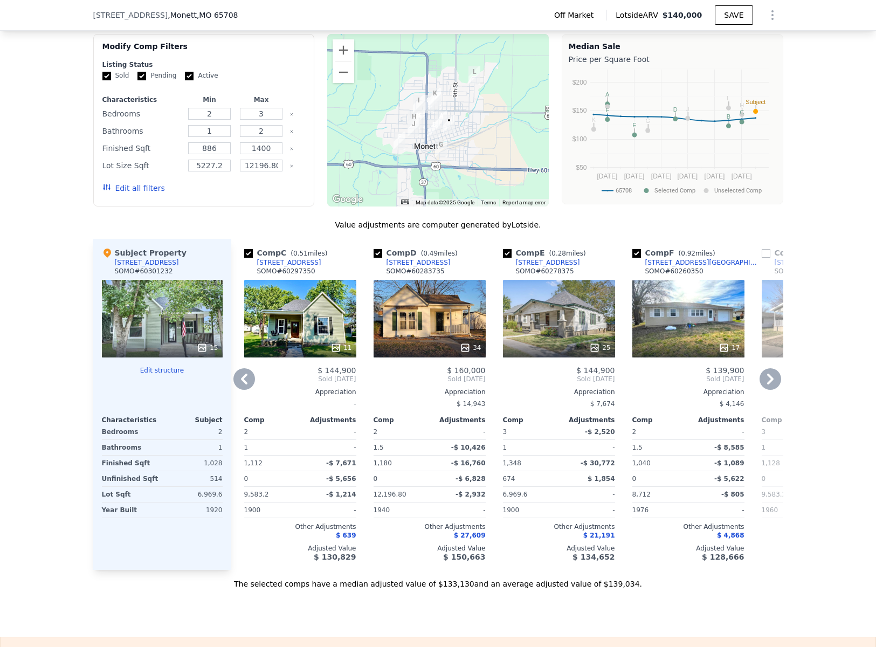
click at [768, 374] on icon at bounding box center [770, 379] width 6 height 11
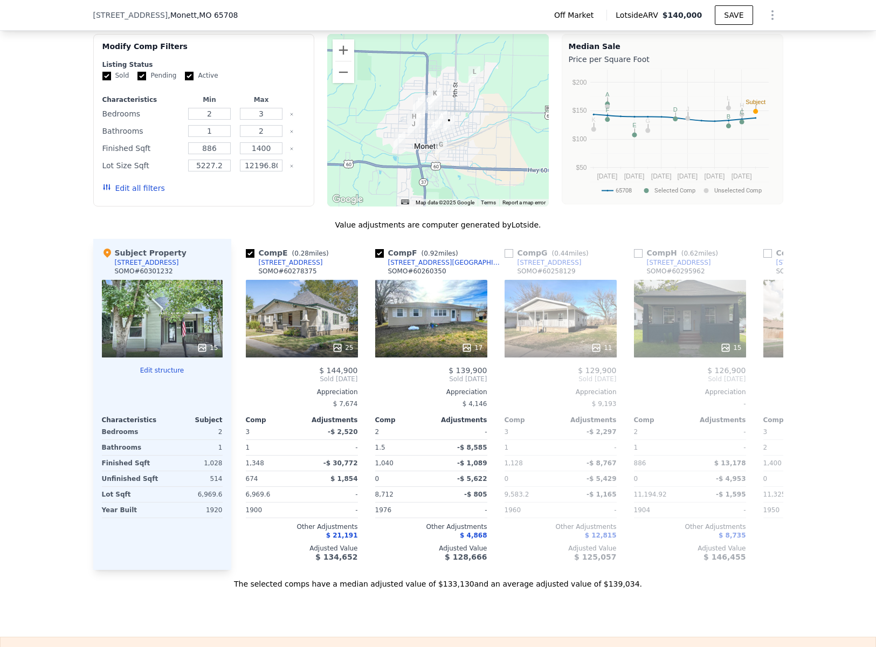
scroll to position [0, 518]
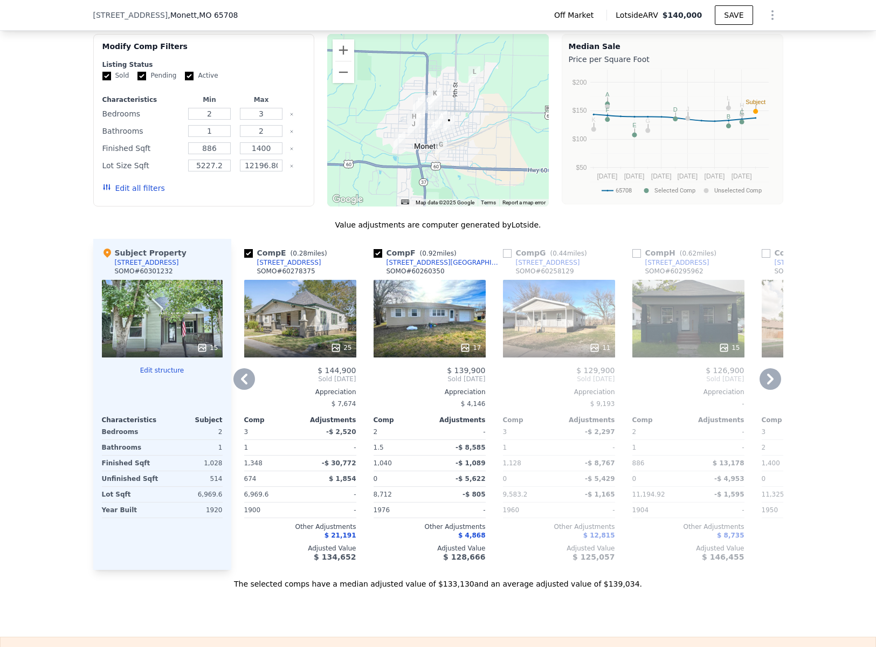
click at [768, 348] on div "Comp A ( 0.16 miles) [STREET_ADDRESS] # 60266780 21 $ 145,900 Sold [DATE] Appre…" at bounding box center [507, 404] width 552 height 331
click at [762, 368] on icon at bounding box center [771, 379] width 22 height 22
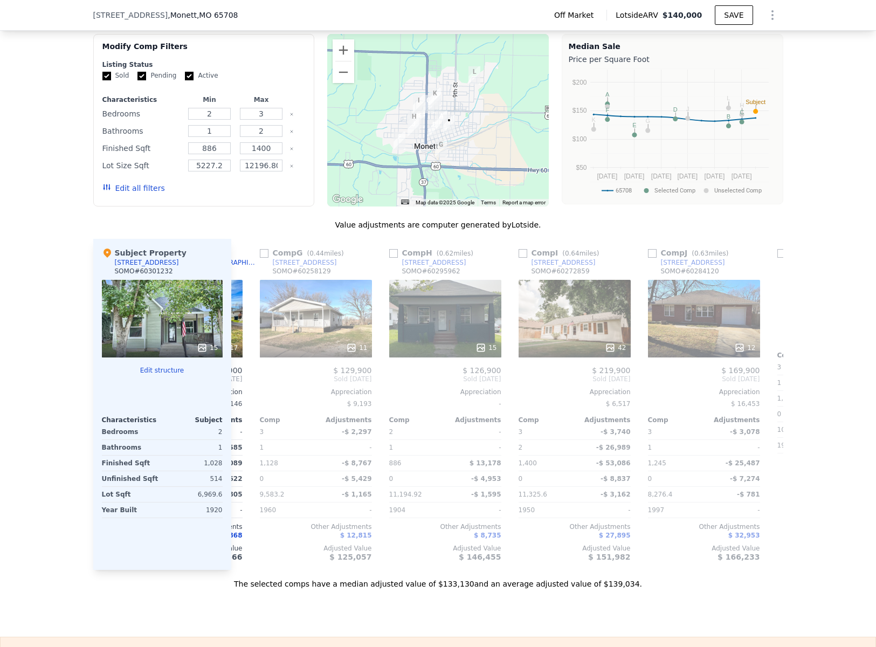
scroll to position [0, 776]
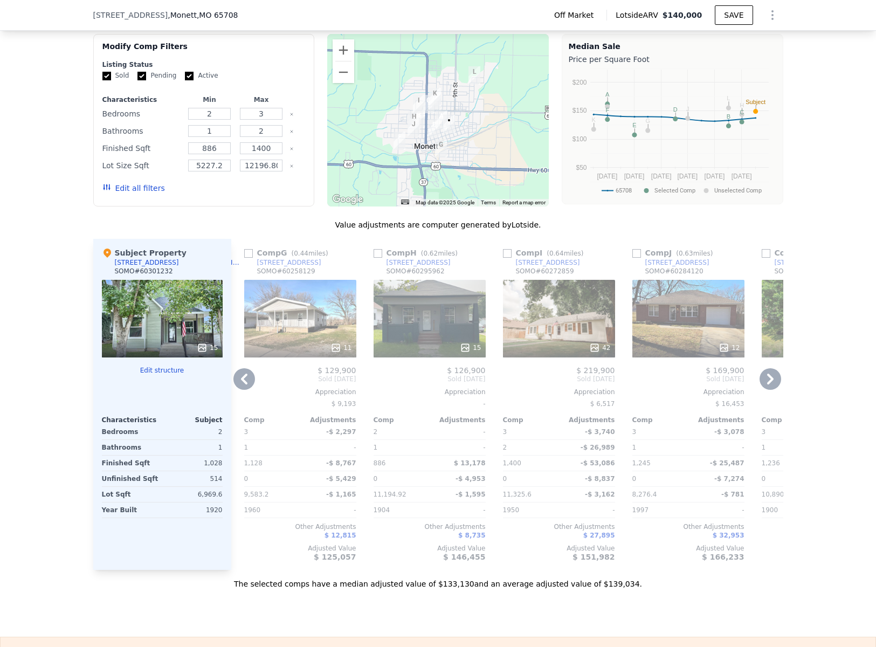
click at [764, 368] on icon at bounding box center [771, 379] width 22 height 22
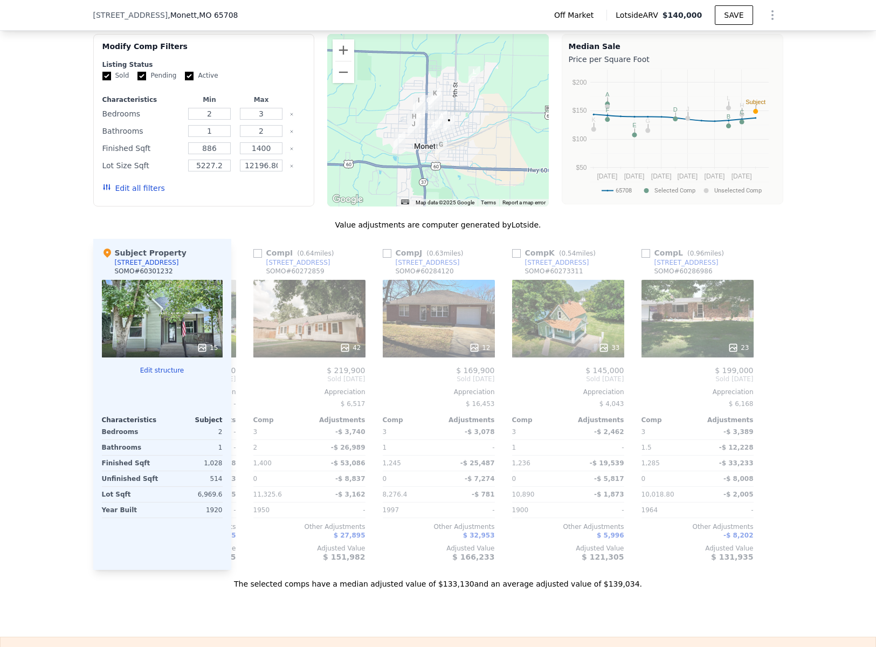
scroll to position [0, 1027]
